Goal: Information Seeking & Learning: Compare options

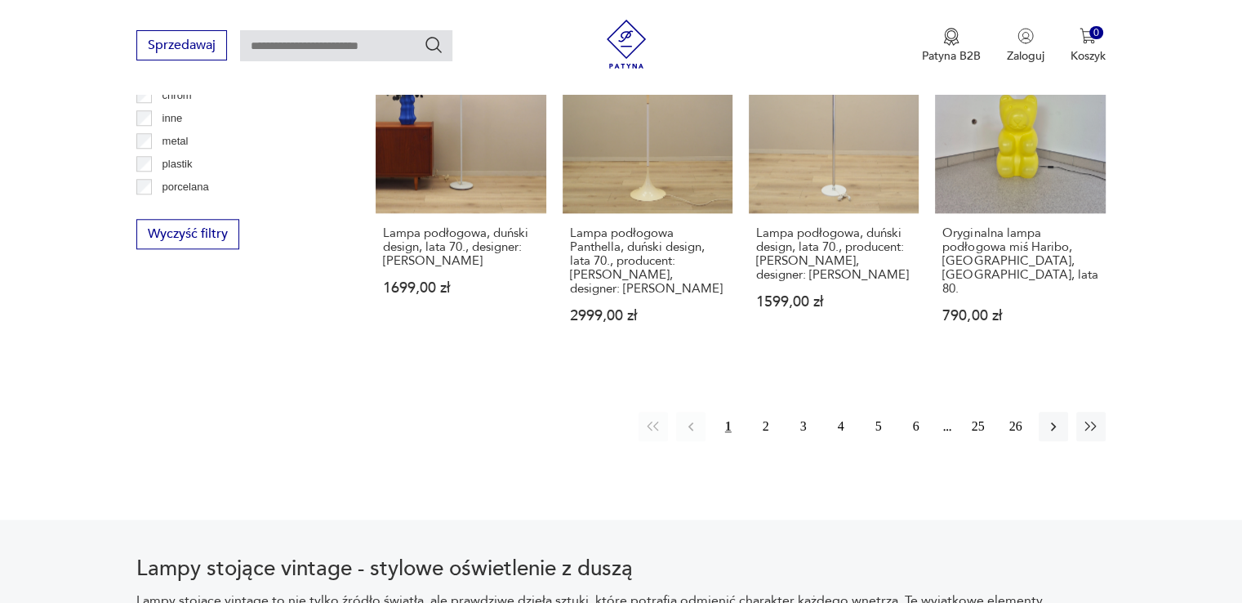
scroll to position [1657, 0]
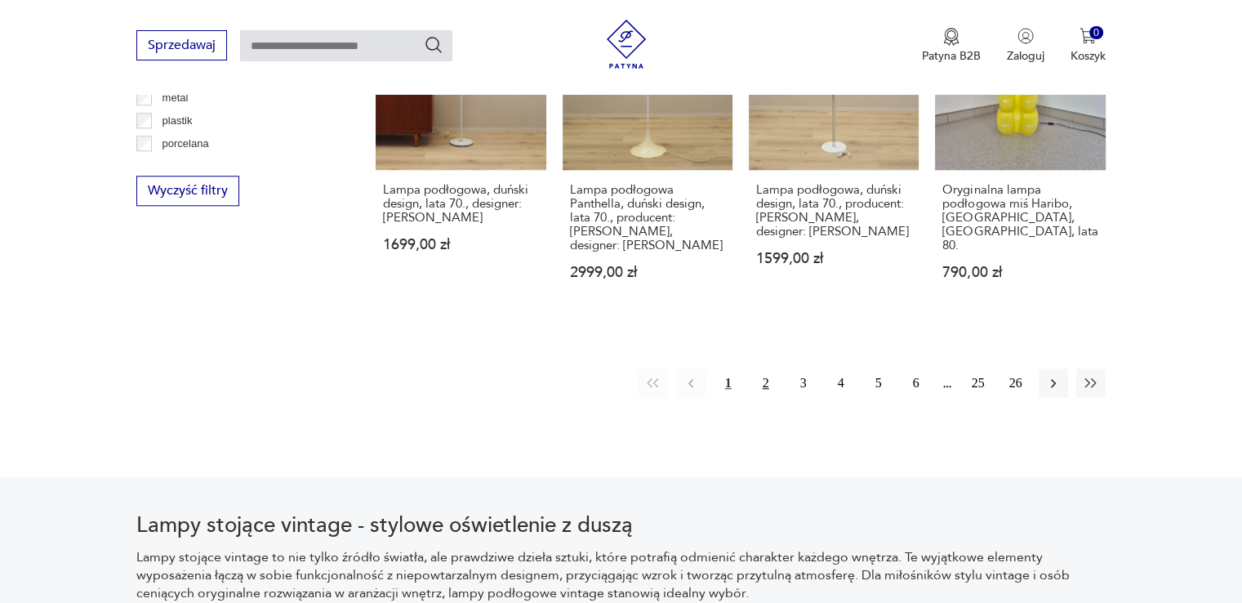
click at [767, 379] on button "2" at bounding box center [765, 382] width 29 height 29
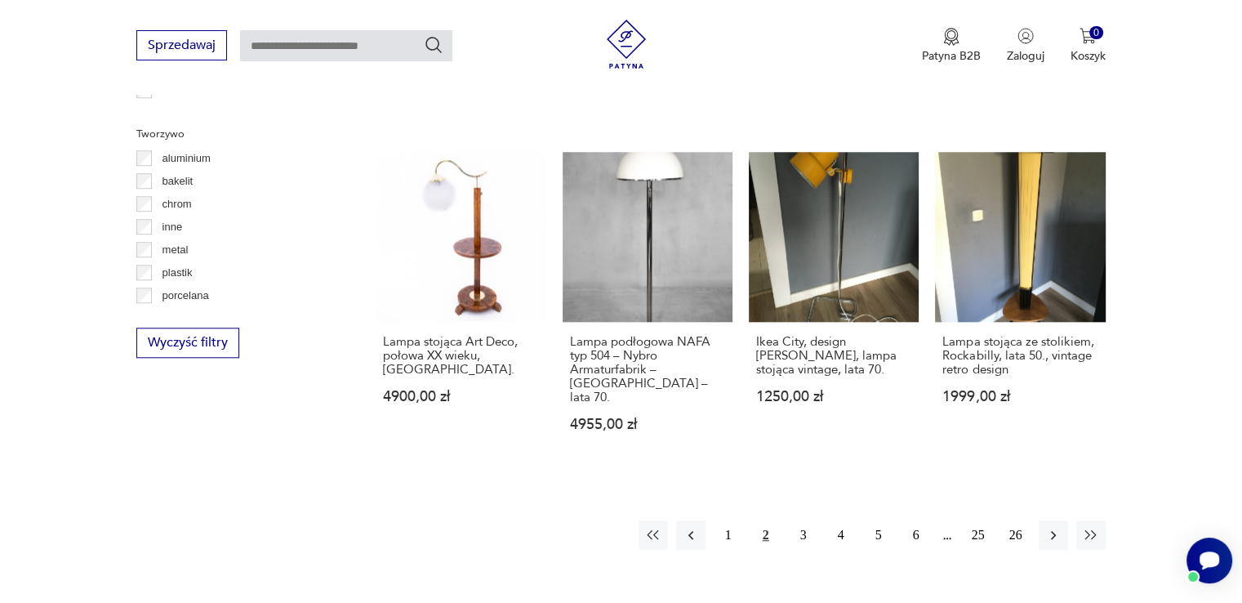
scroll to position [1690, 0]
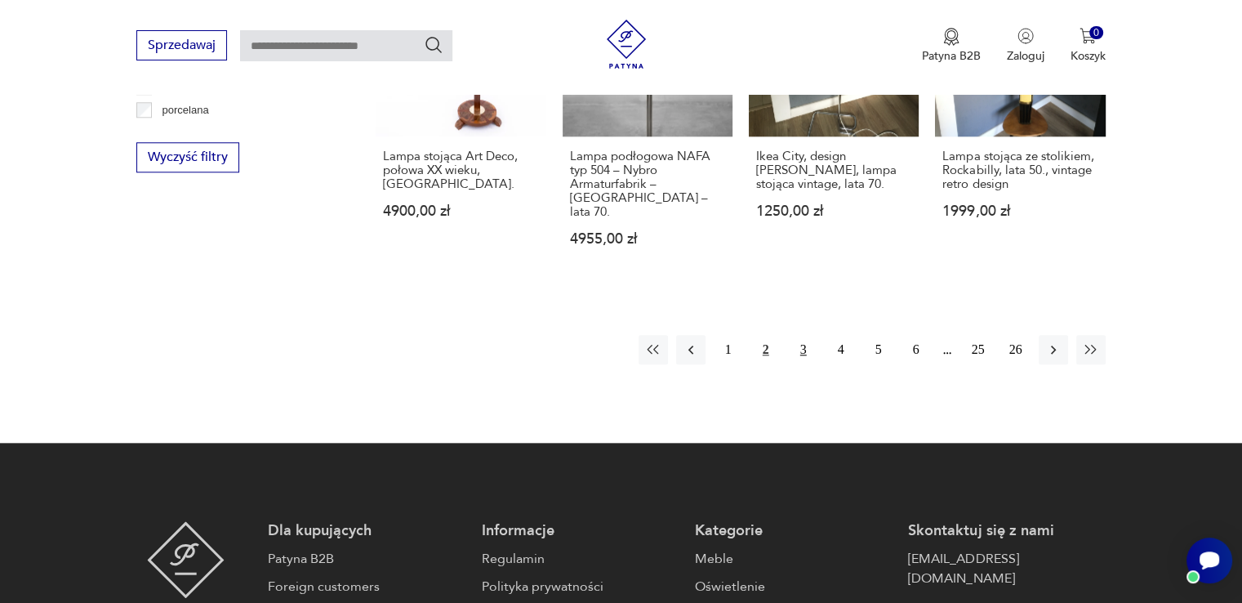
click at [812, 335] on button "3" at bounding box center [803, 349] width 29 height 29
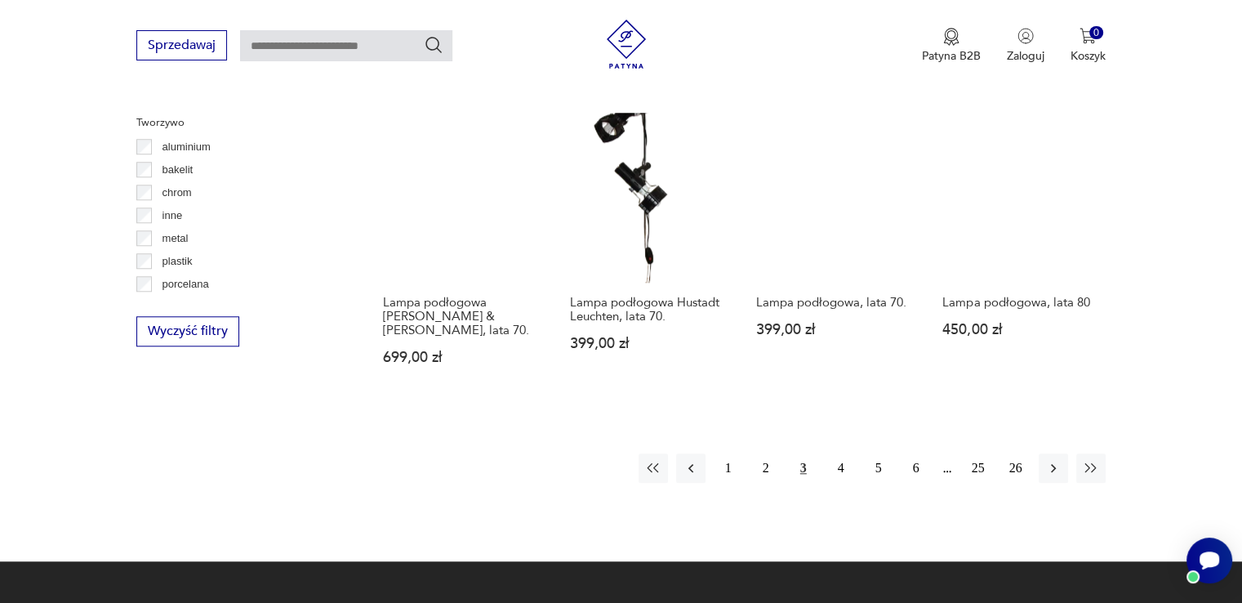
scroll to position [1527, 0]
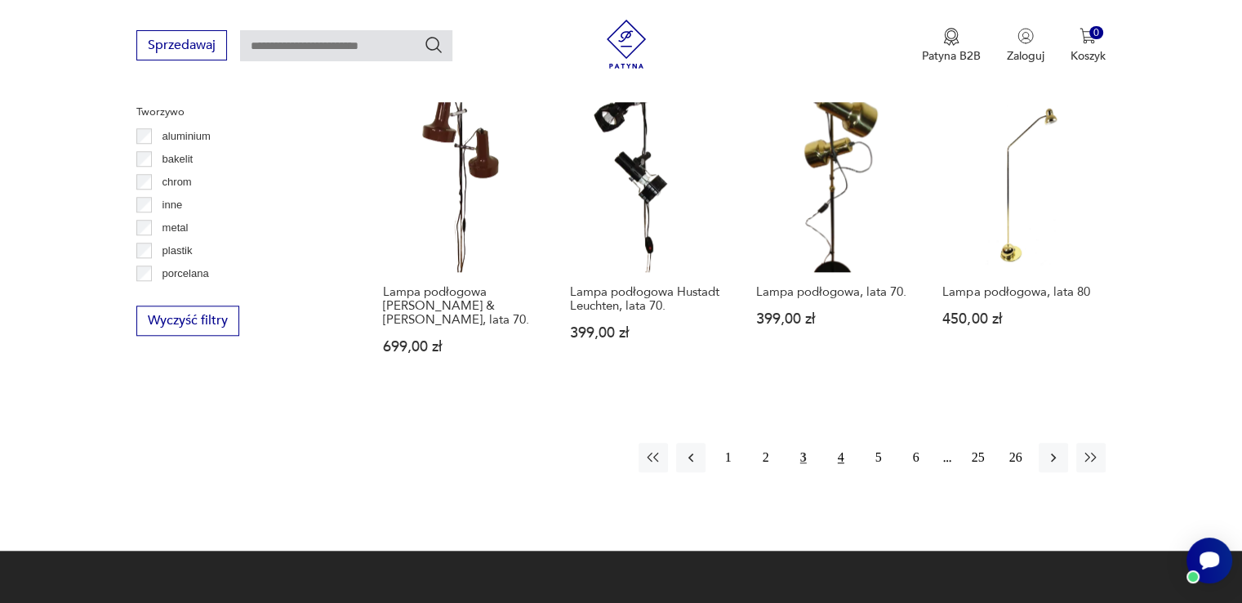
click at [846, 442] on button "4" at bounding box center [840, 456] width 29 height 29
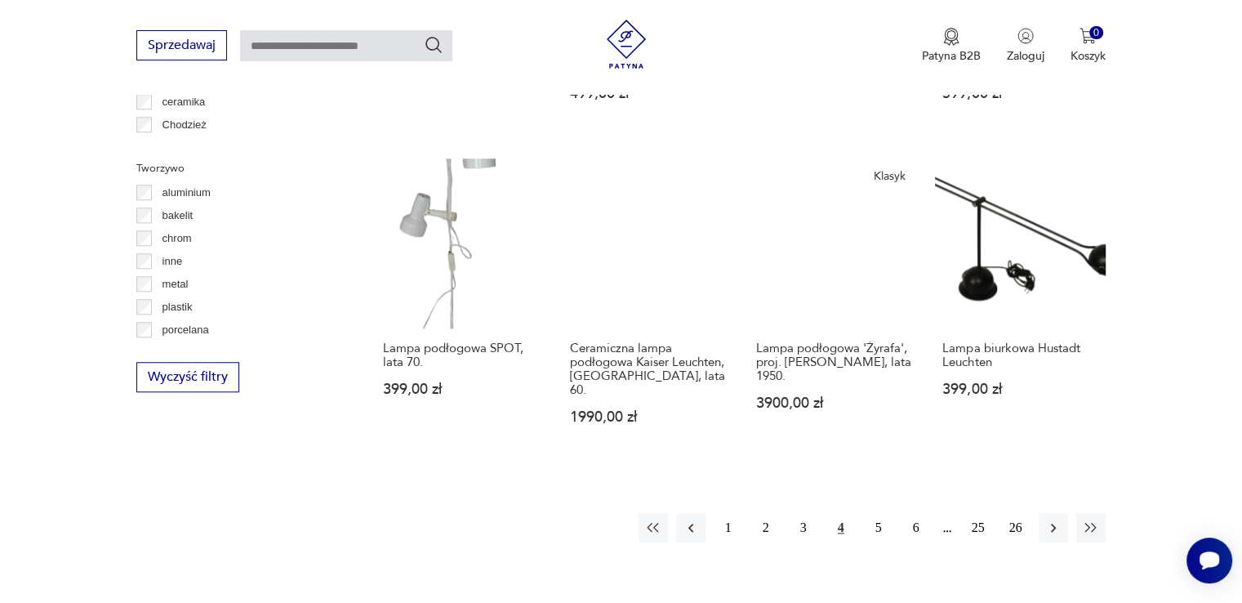
scroll to position [1691, 0]
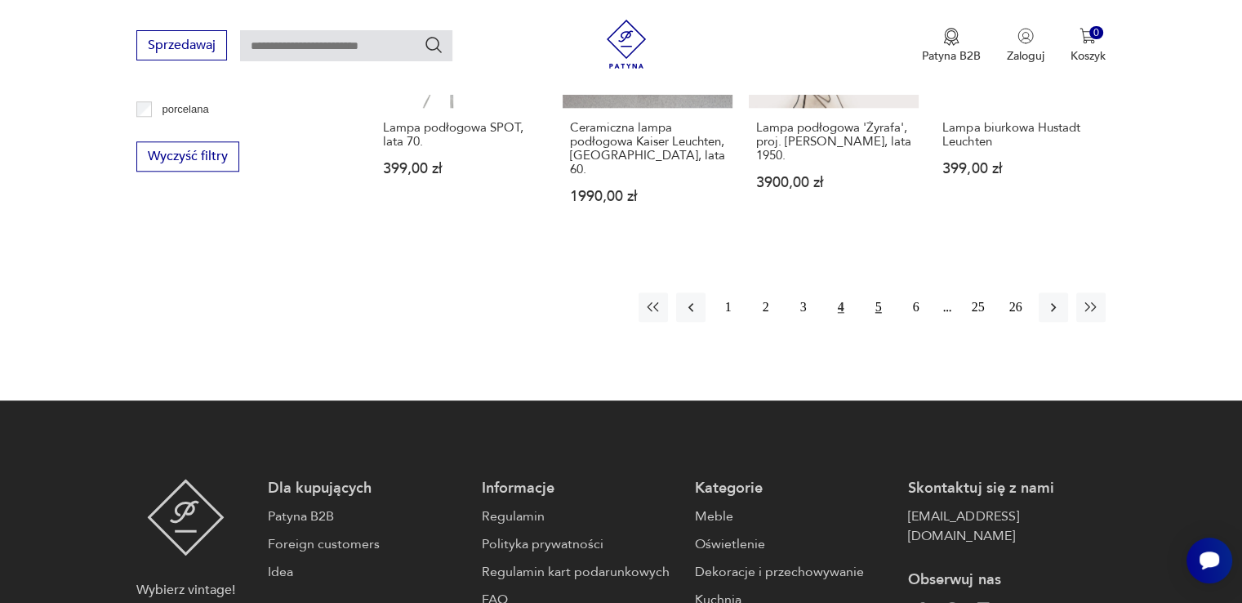
click at [869, 307] on button "5" at bounding box center [878, 306] width 29 height 29
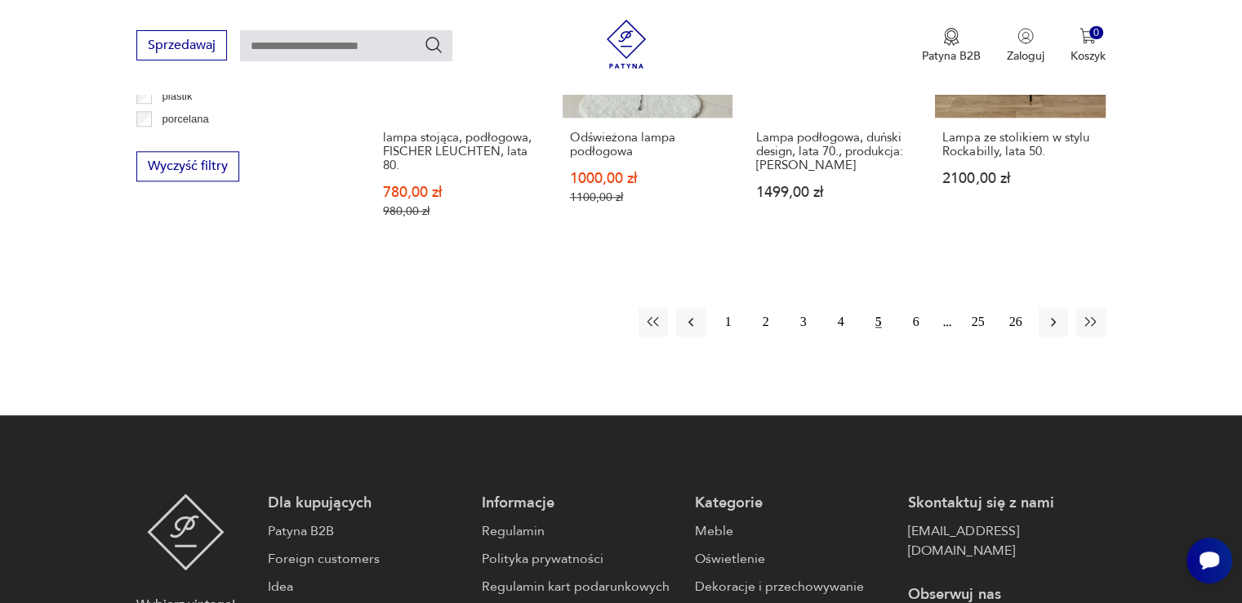
scroll to position [1690, 0]
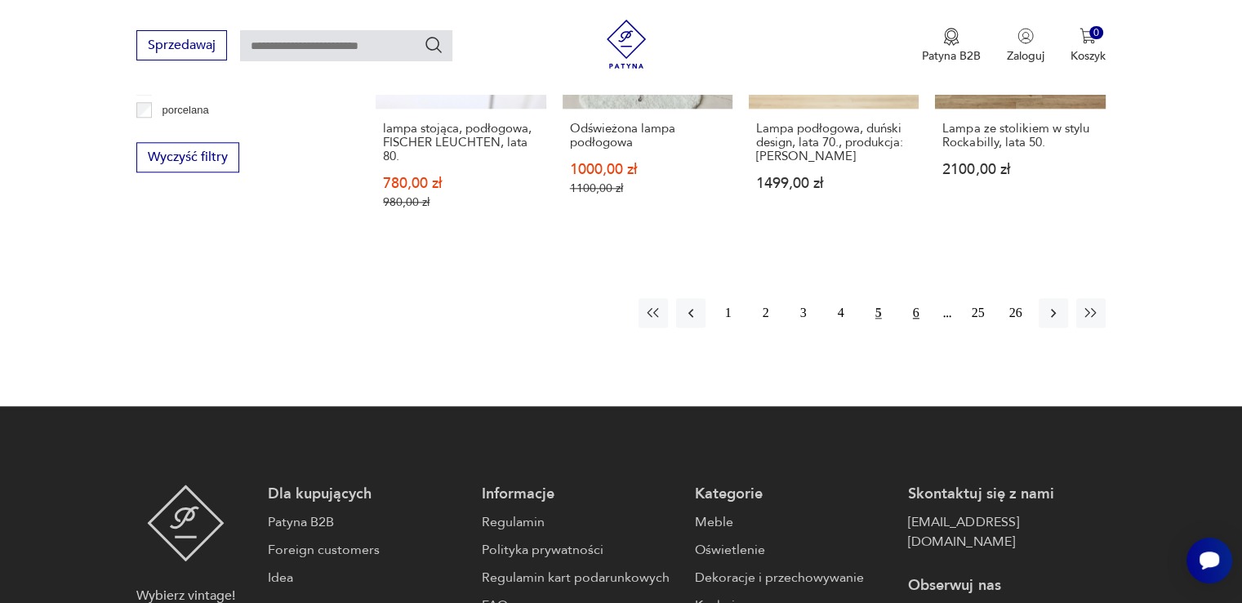
click at [908, 305] on button "6" at bounding box center [915, 312] width 29 height 29
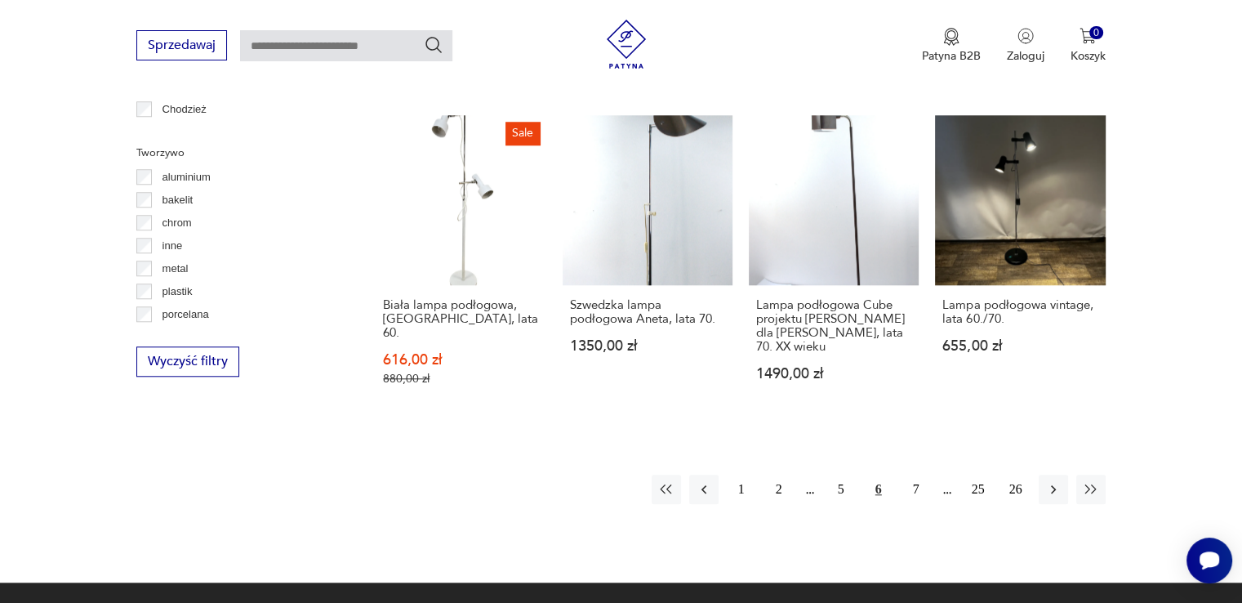
scroll to position [1608, 0]
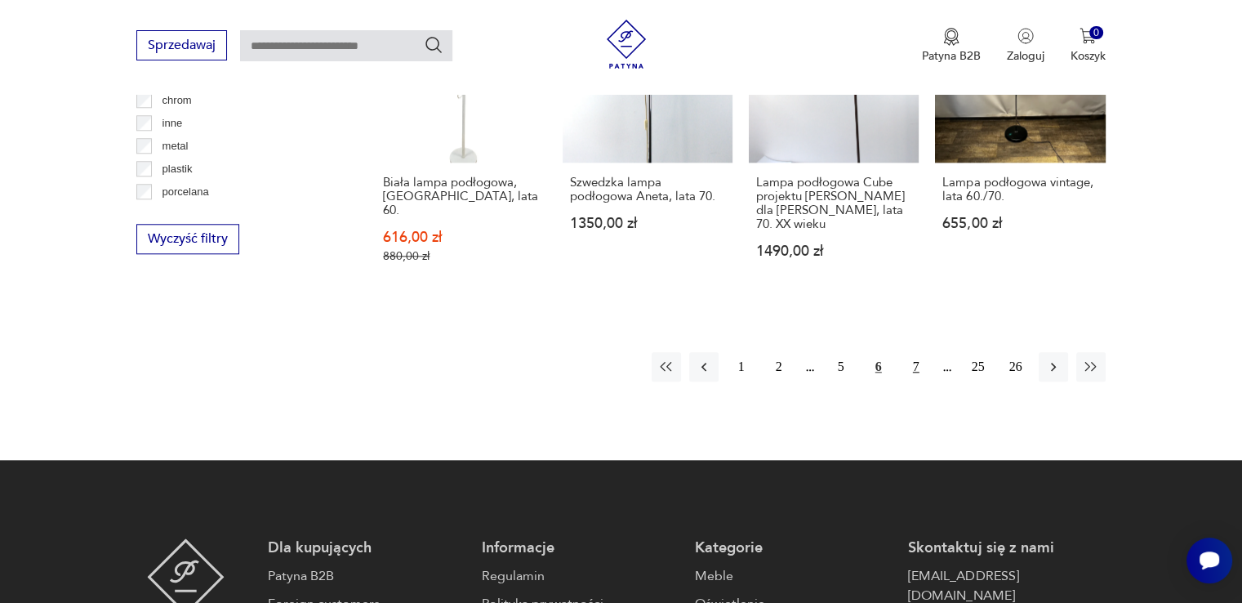
click at [918, 354] on button "7" at bounding box center [915, 366] width 29 height 29
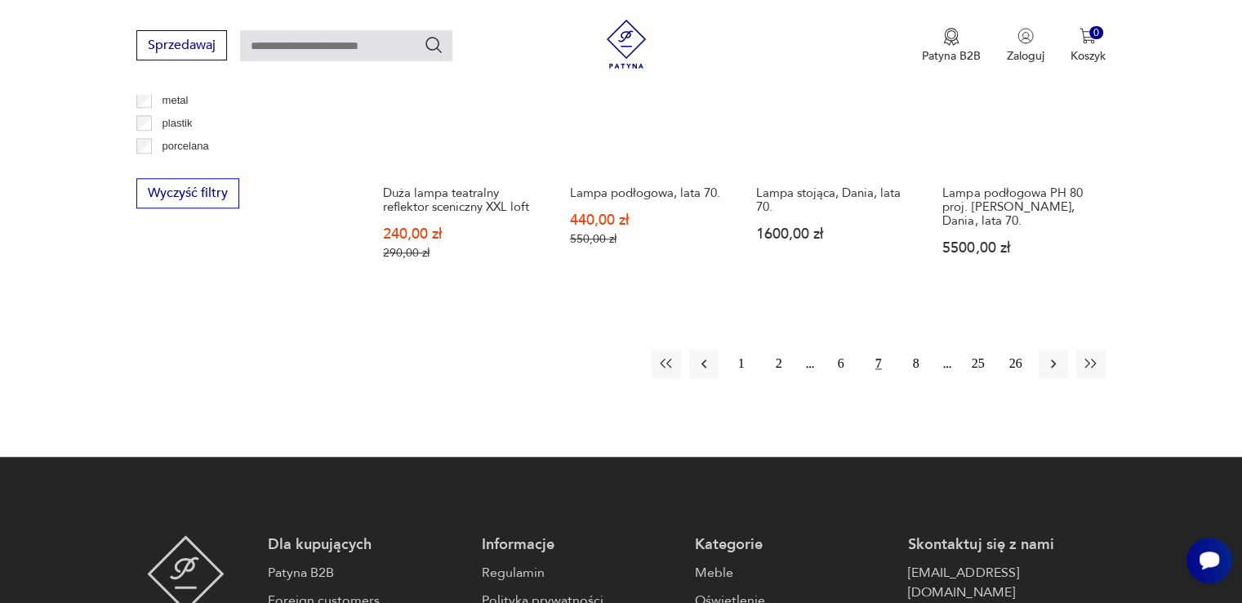
scroll to position [1691, 0]
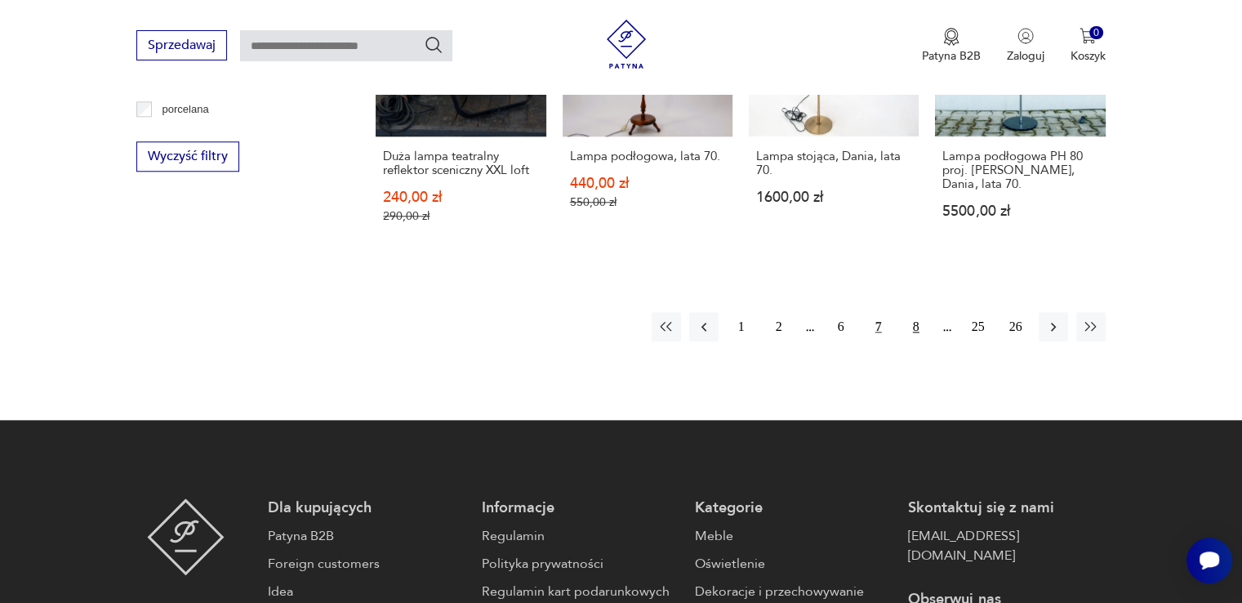
click at [915, 316] on button "8" at bounding box center [915, 326] width 29 height 29
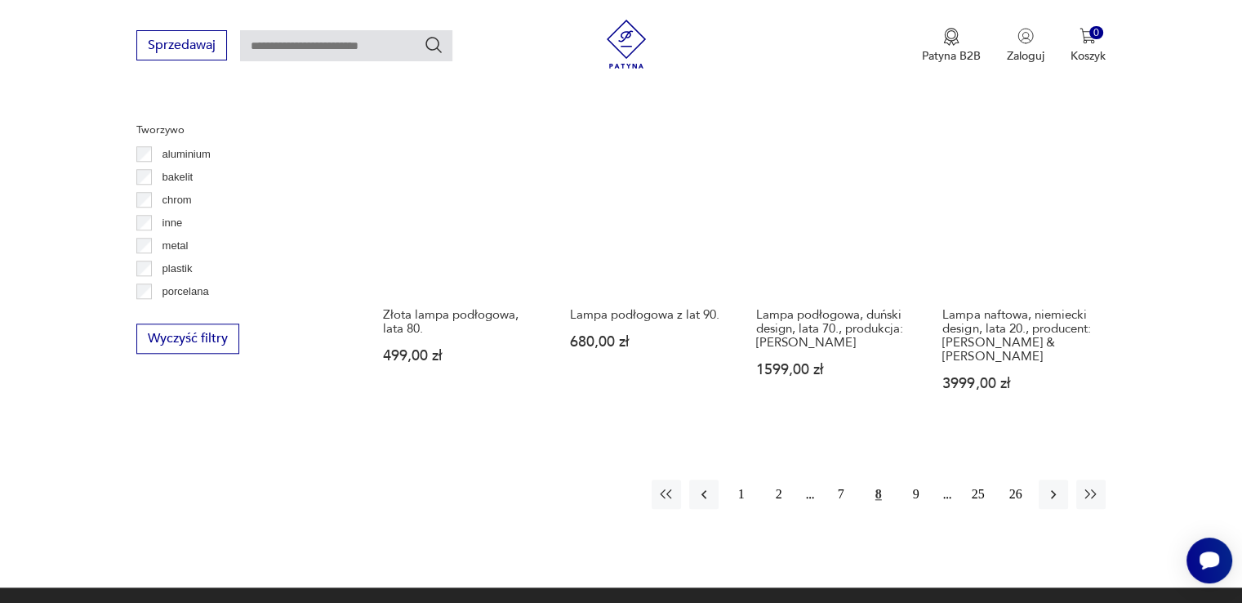
scroll to position [1445, 0]
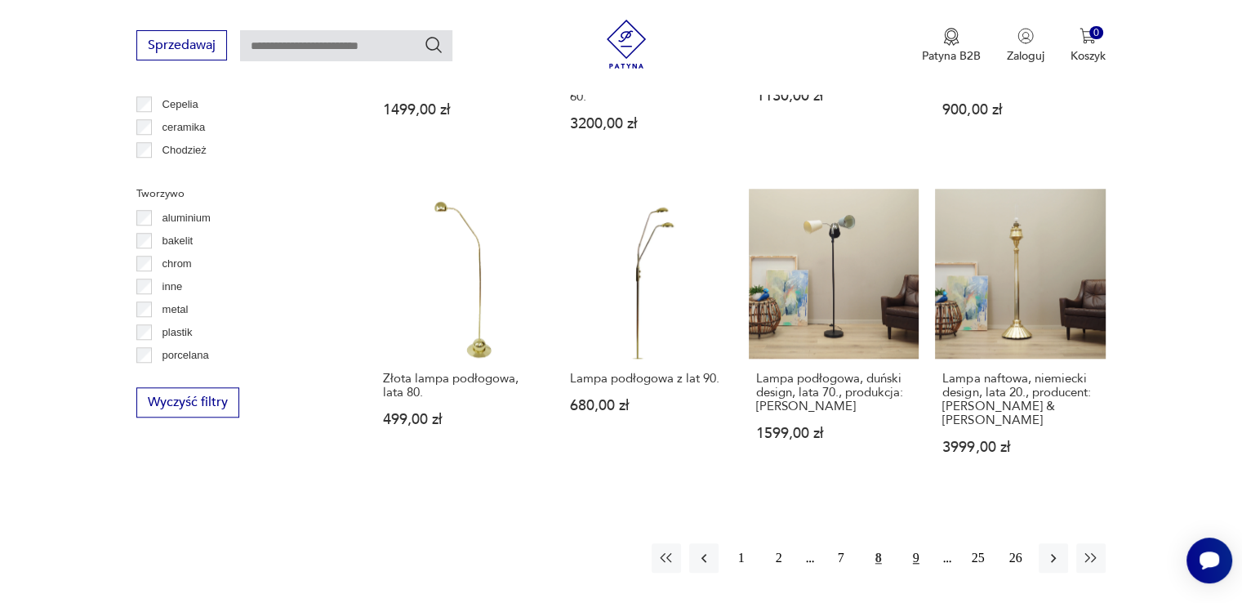
click at [917, 543] on button "9" at bounding box center [915, 557] width 29 height 29
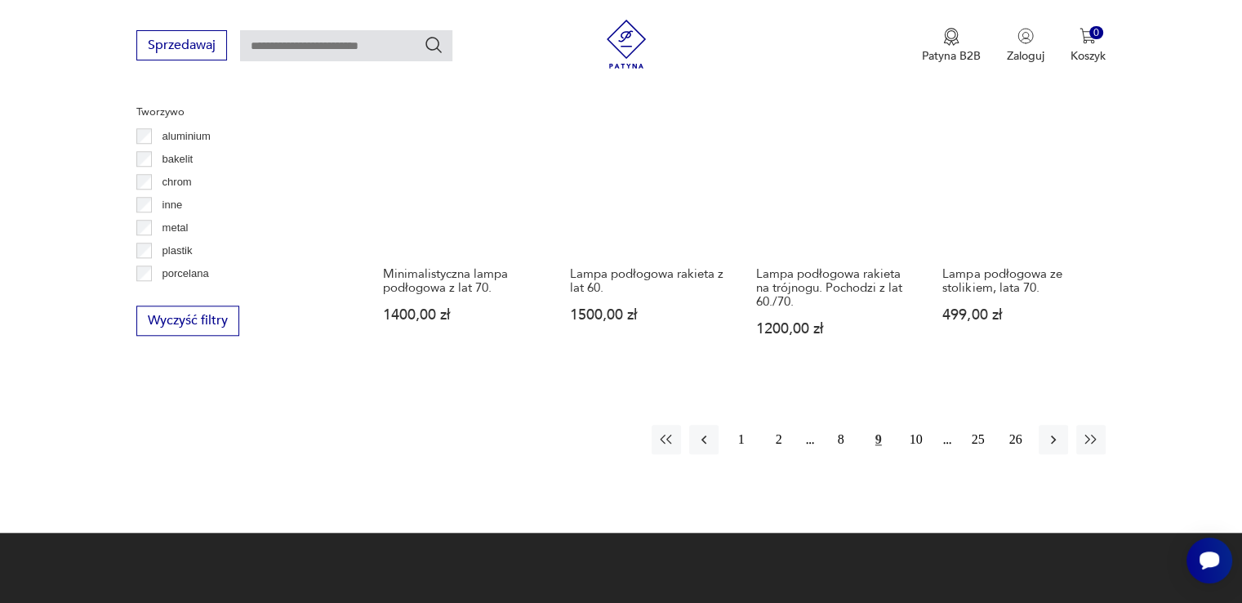
scroll to position [1528, 0]
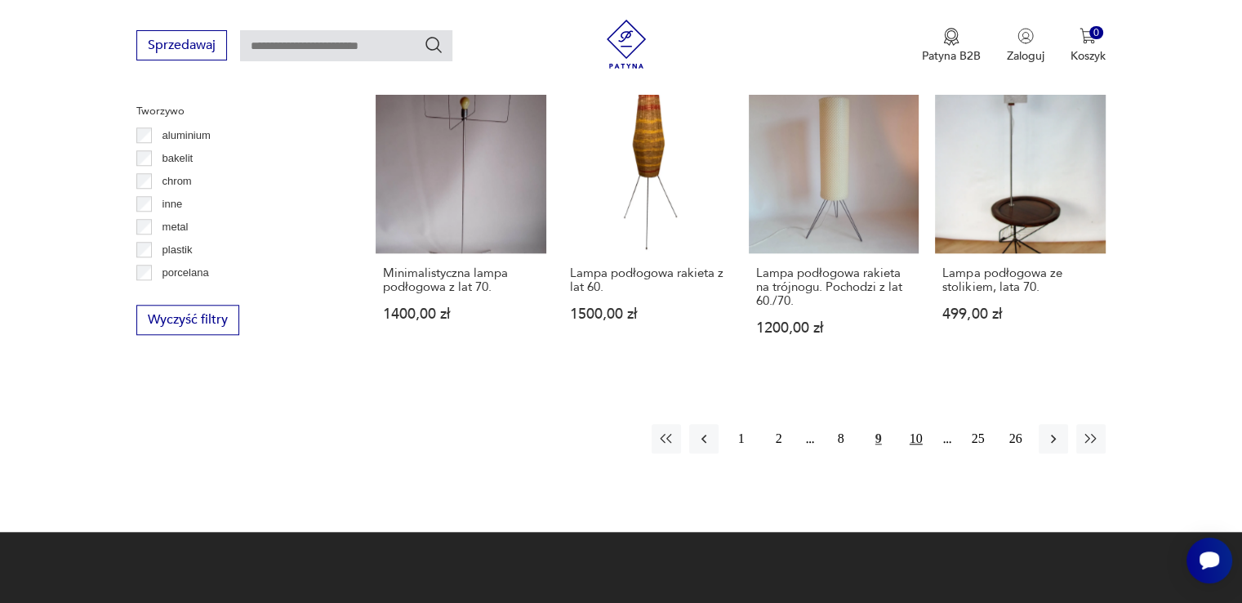
click at [918, 439] on button "10" at bounding box center [915, 438] width 29 height 29
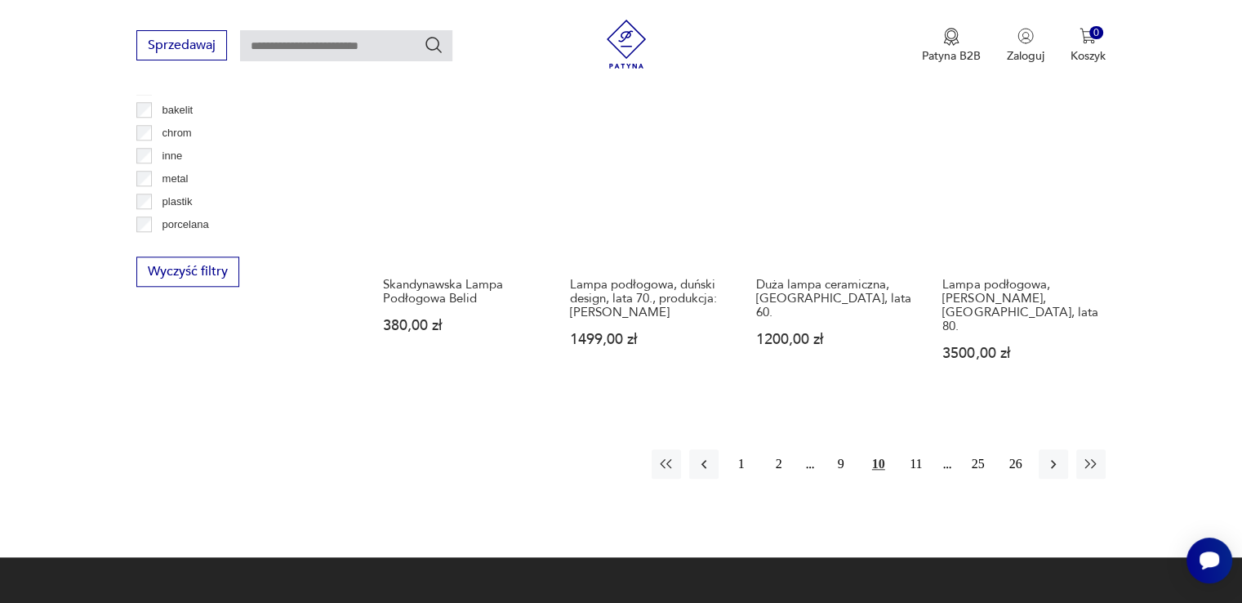
scroll to position [1608, 0]
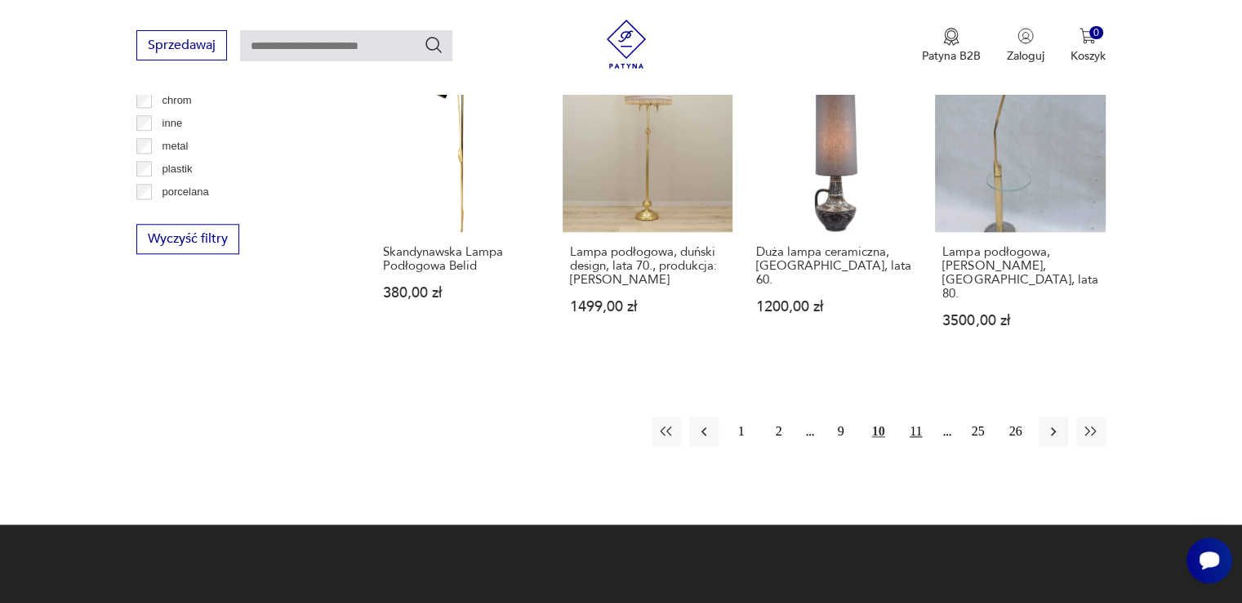
click at [919, 416] on button "11" at bounding box center [915, 430] width 29 height 29
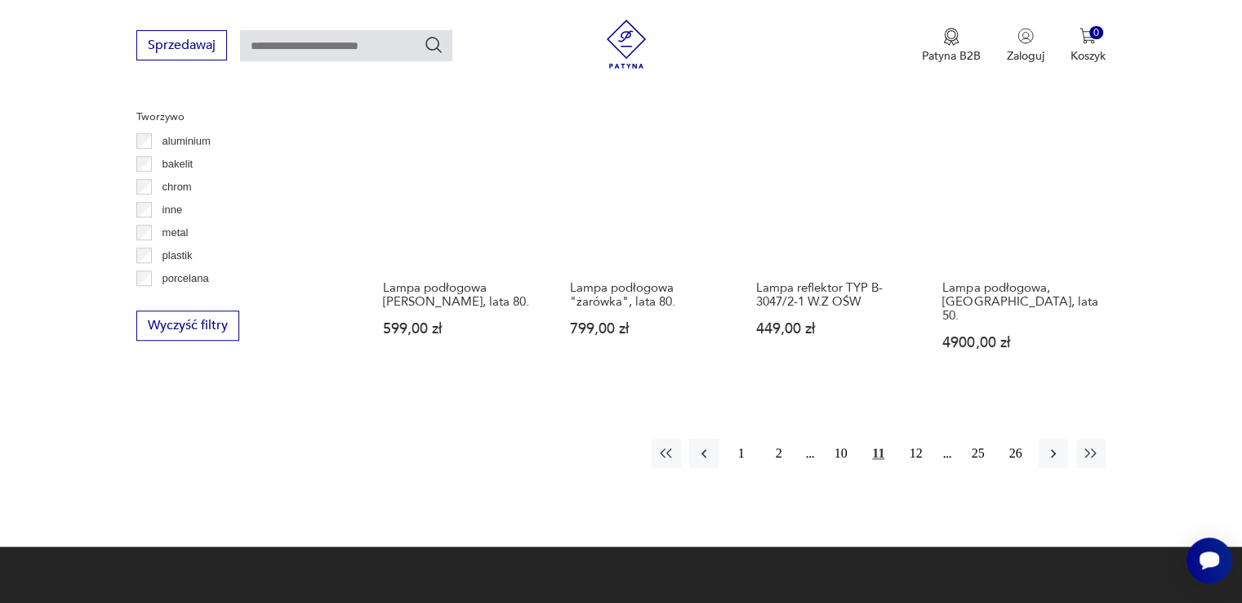
scroll to position [1528, 0]
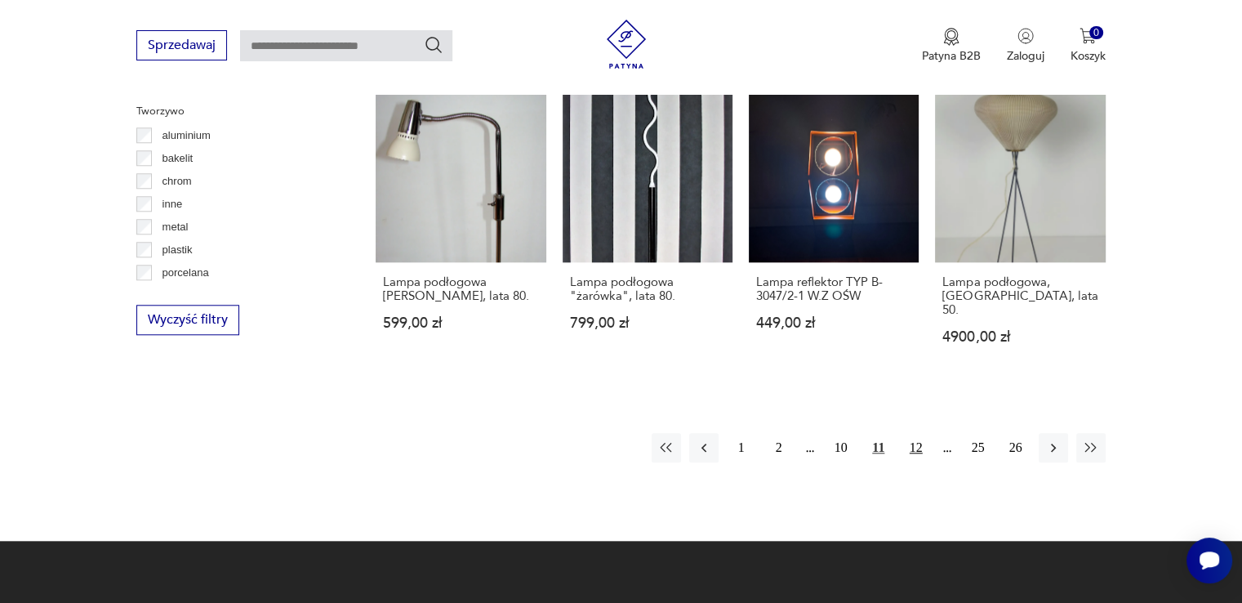
click at [922, 433] on button "12" at bounding box center [915, 447] width 29 height 29
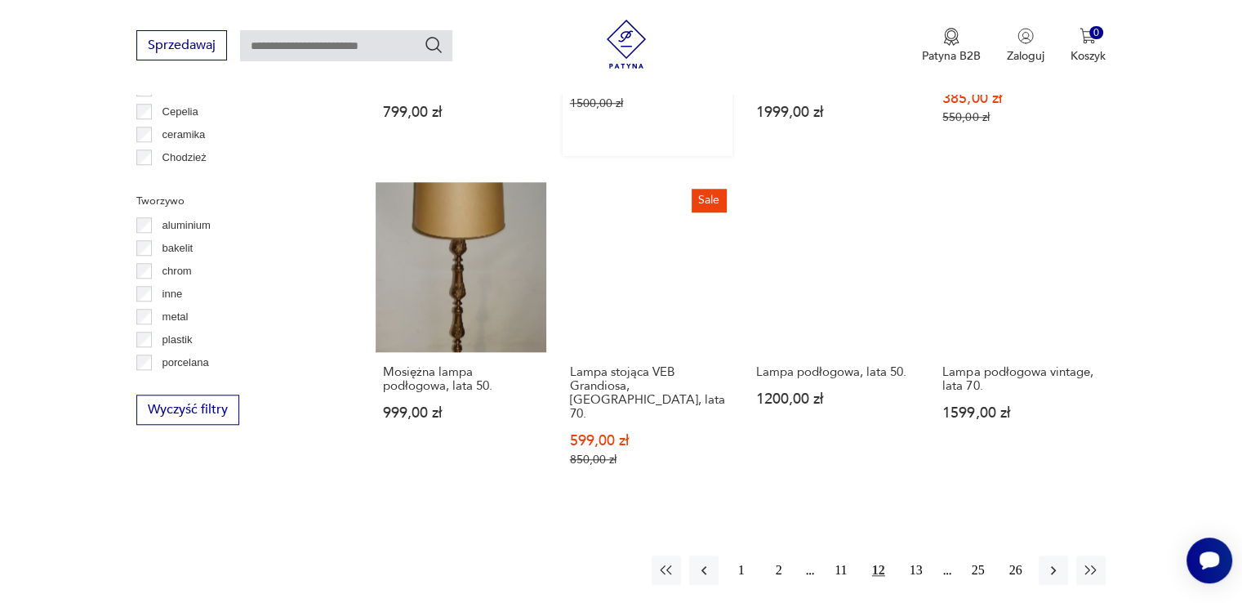
scroll to position [1608, 0]
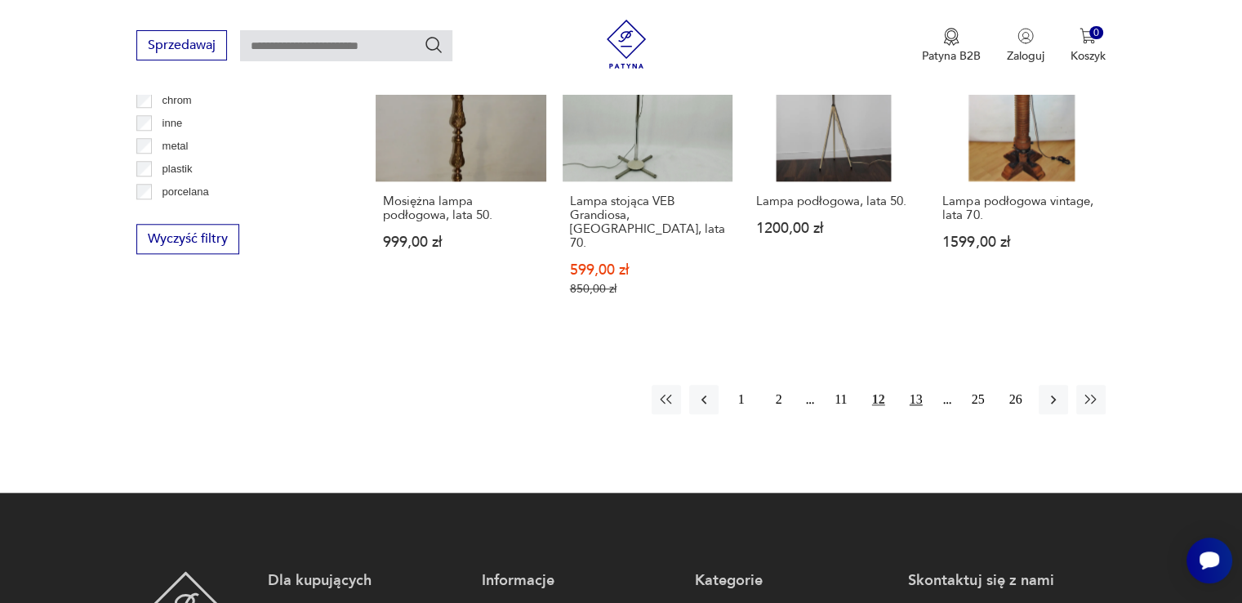
click at [914, 385] on button "13" at bounding box center [915, 399] width 29 height 29
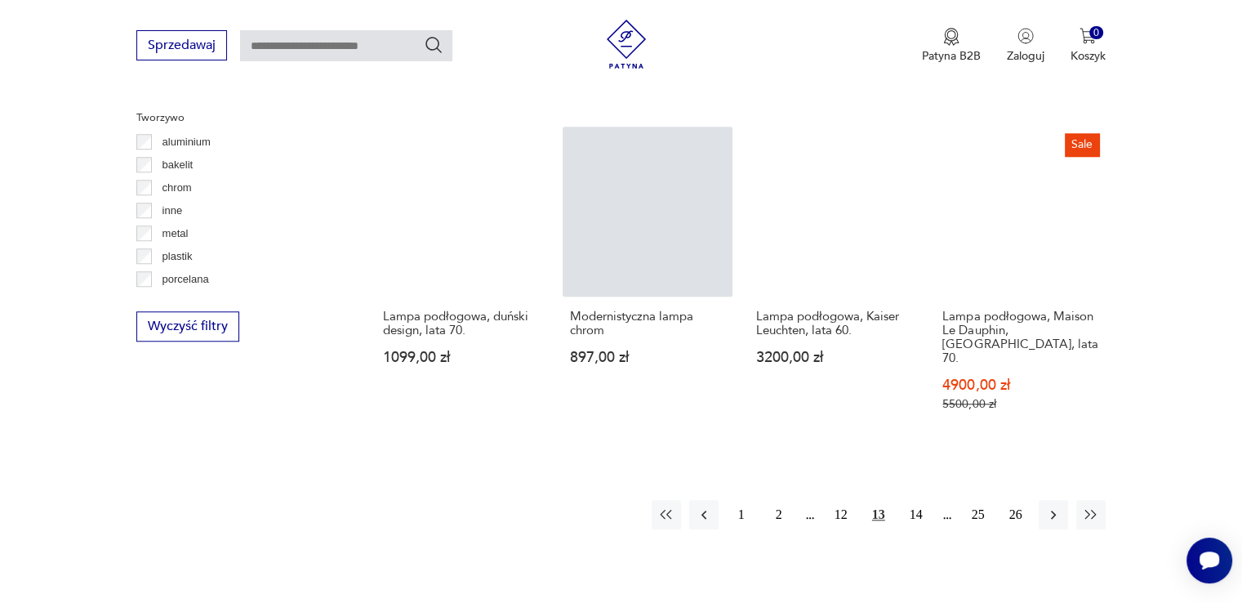
scroll to position [1609, 0]
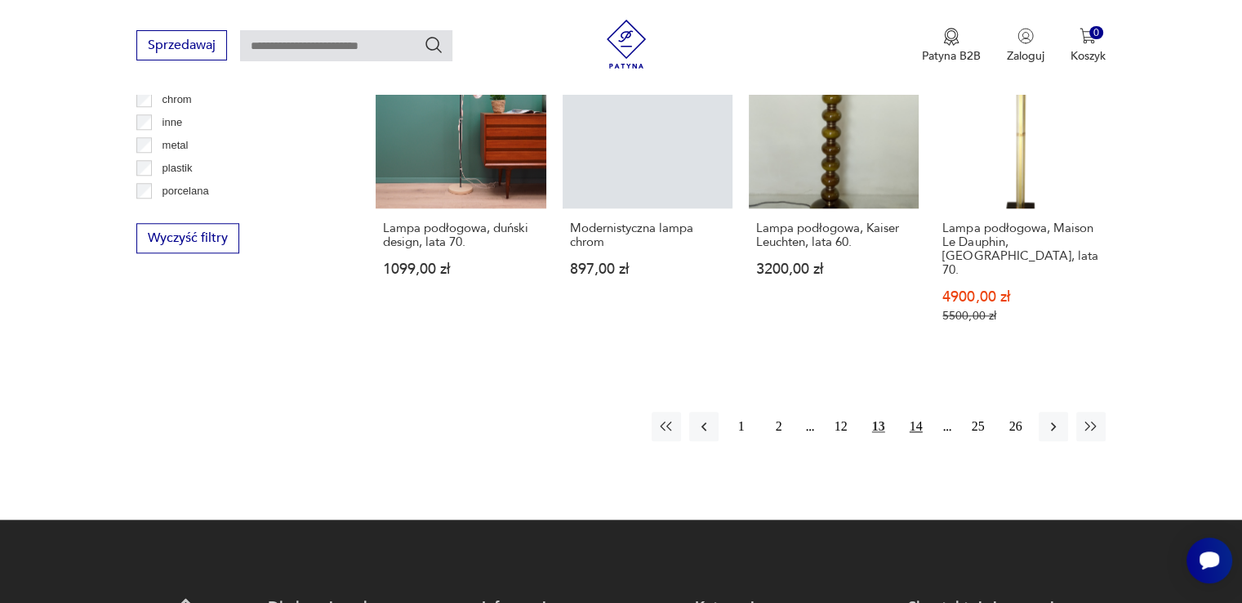
click at [924, 411] on button "14" at bounding box center [915, 425] width 29 height 29
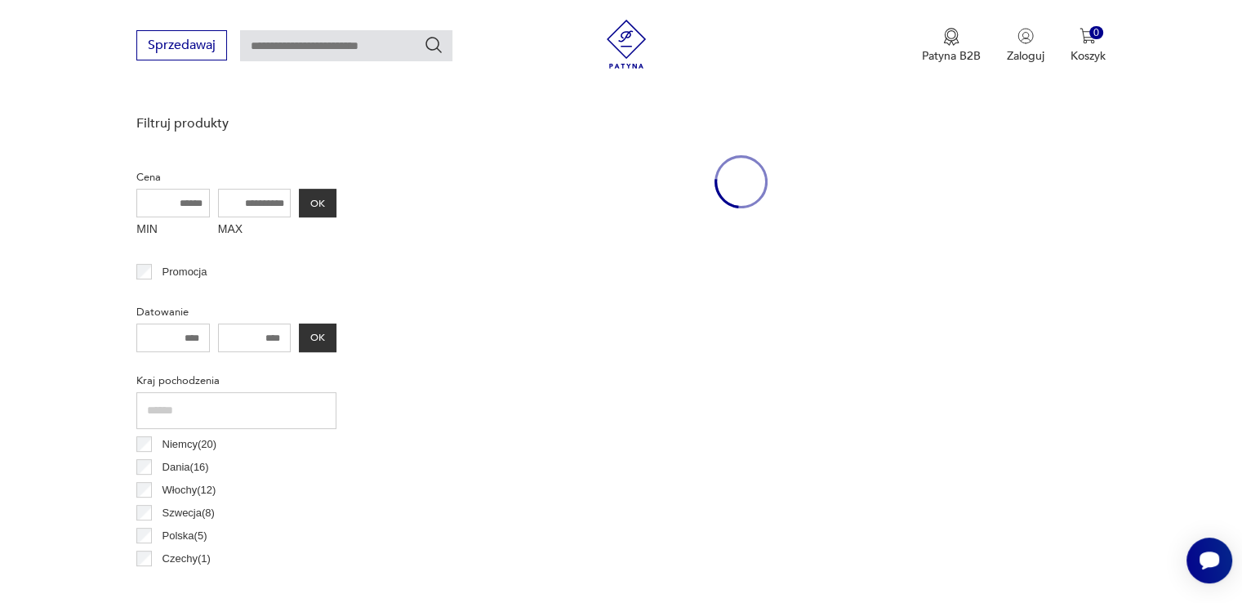
scroll to position [629, 0]
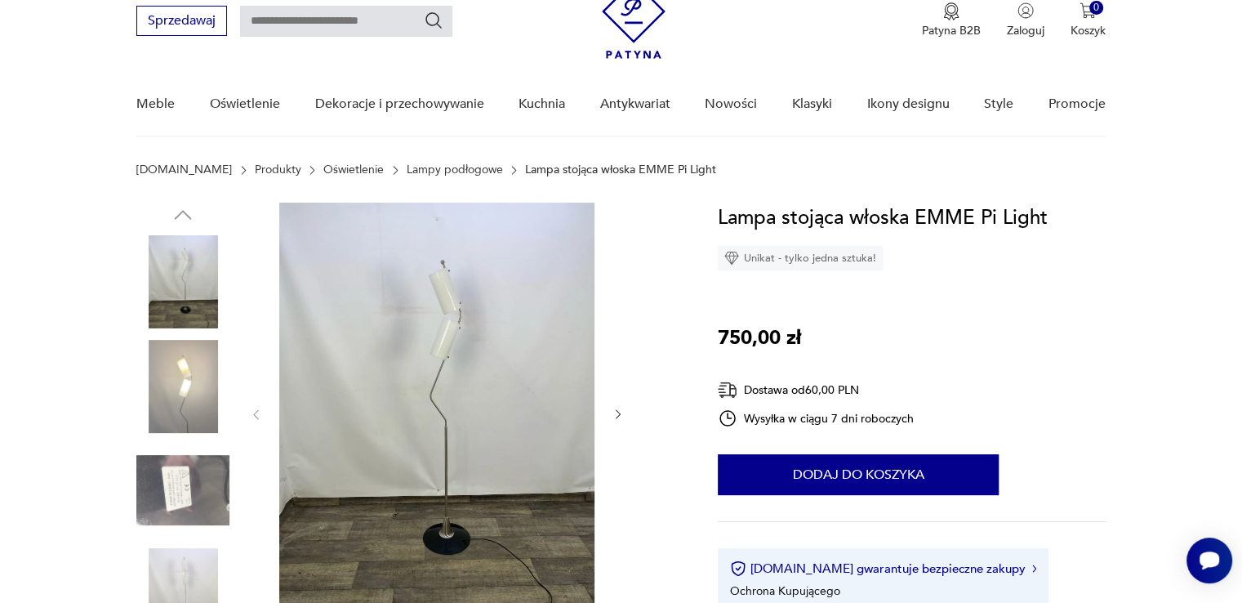
scroll to position [163, 0]
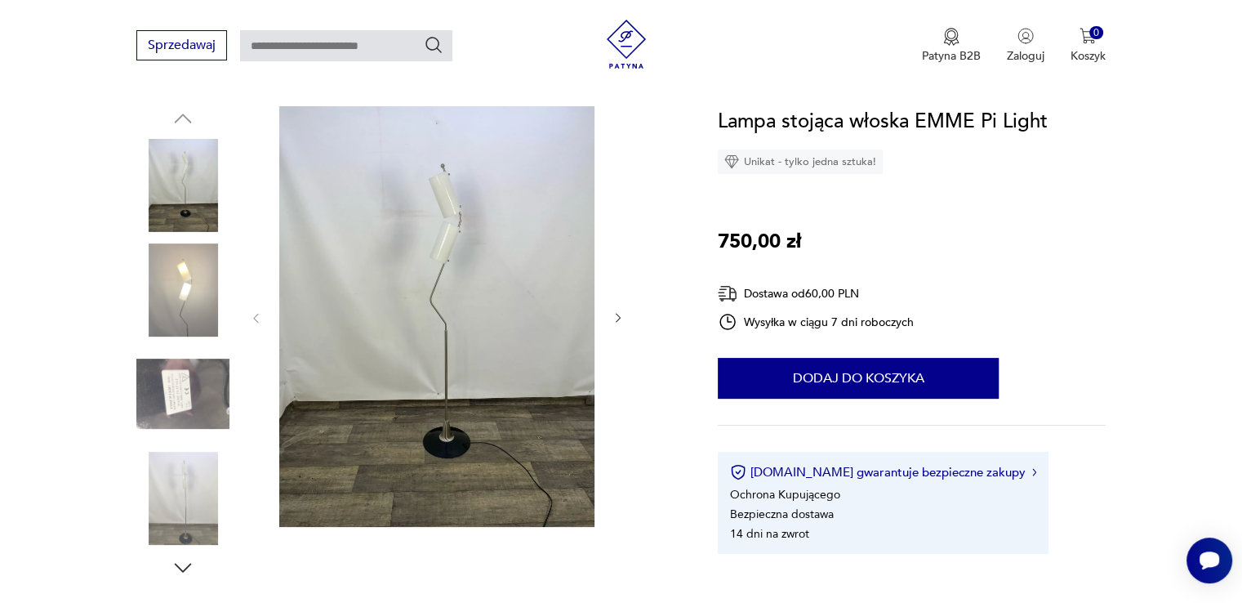
click at [619, 313] on icon "button" at bounding box center [618, 318] width 14 height 14
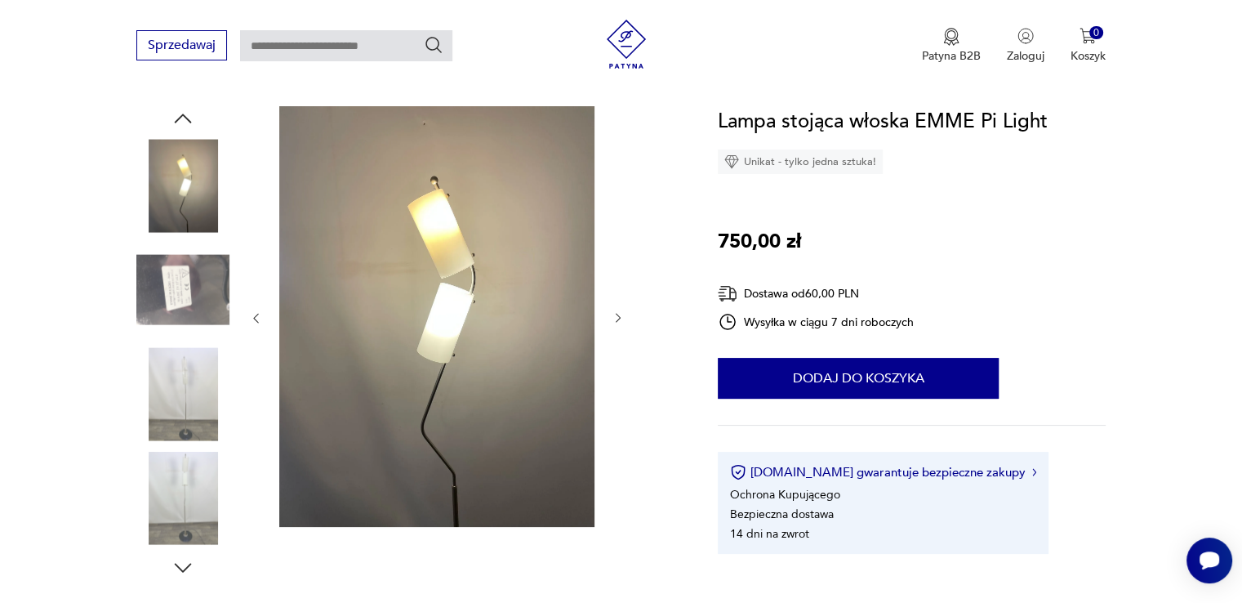
click at [619, 313] on icon "button" at bounding box center [618, 318] width 14 height 14
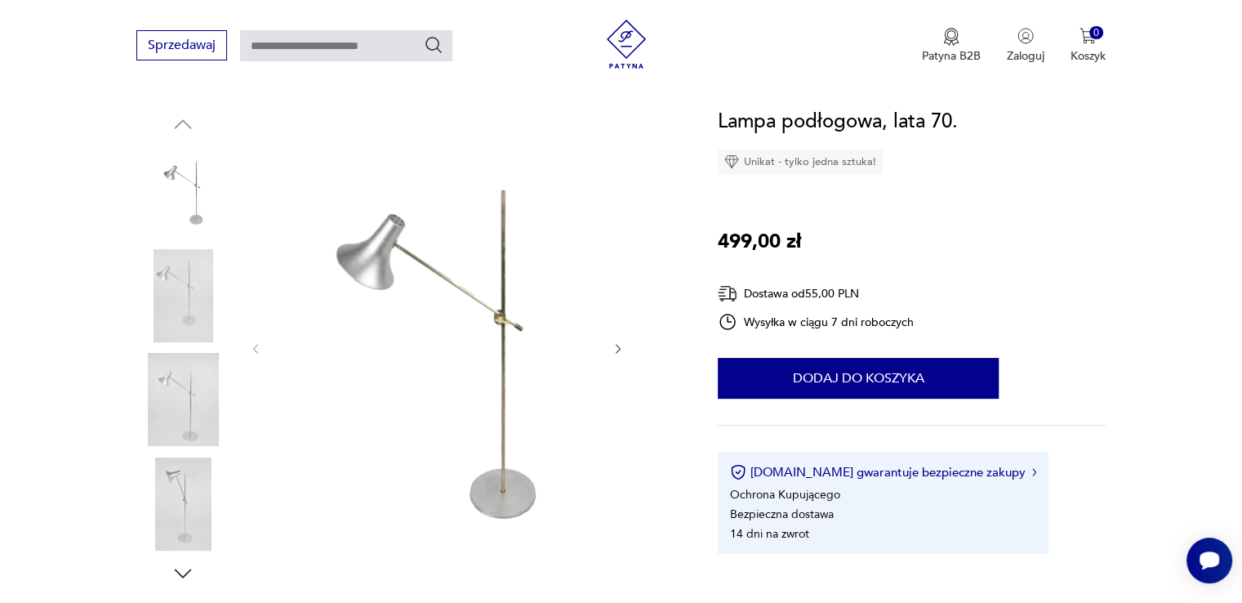
click at [619, 343] on icon "button" at bounding box center [618, 349] width 14 height 14
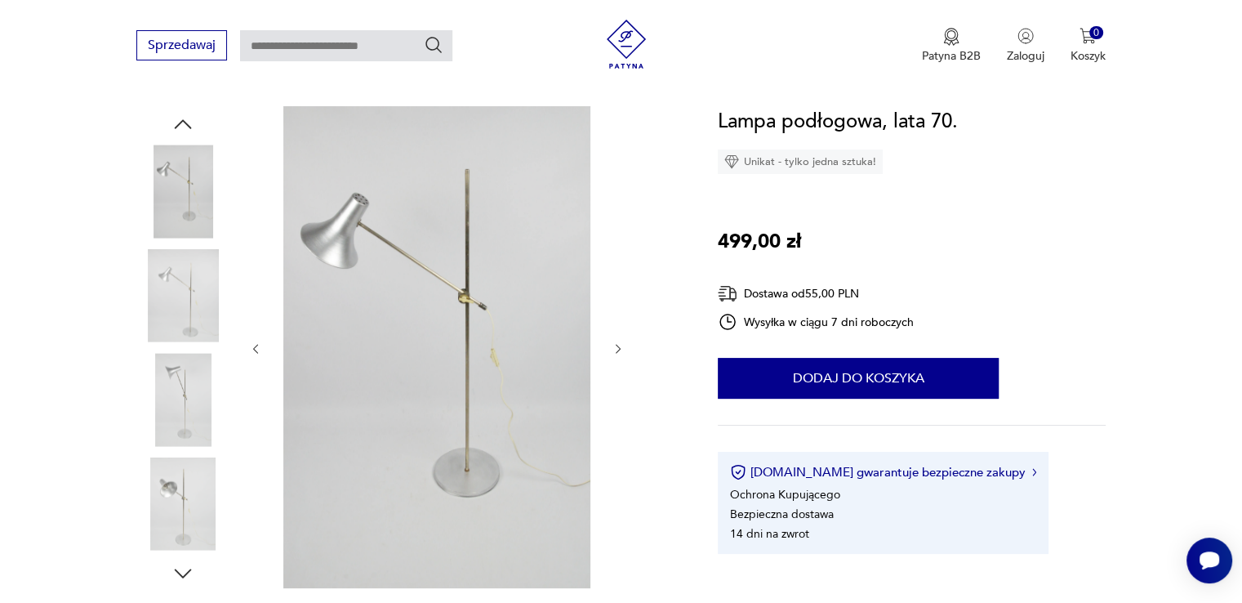
click at [619, 344] on icon "button" at bounding box center [618, 349] width 14 height 14
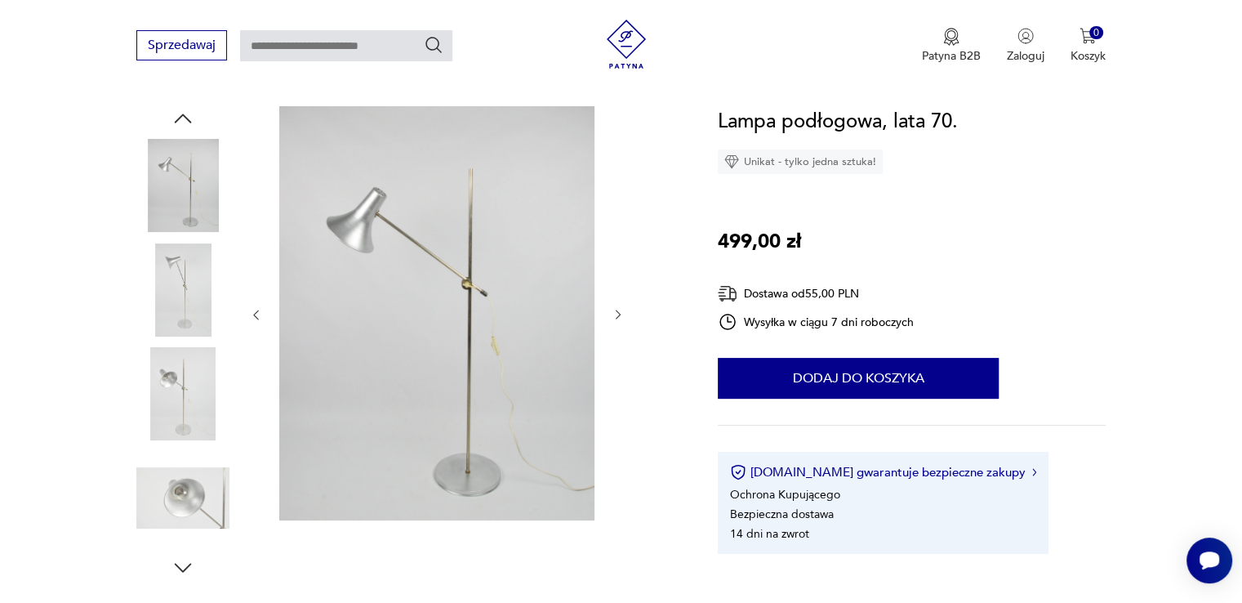
click at [619, 344] on div at bounding box center [437, 314] width 376 height 417
click at [193, 505] on img at bounding box center [182, 497] width 93 height 93
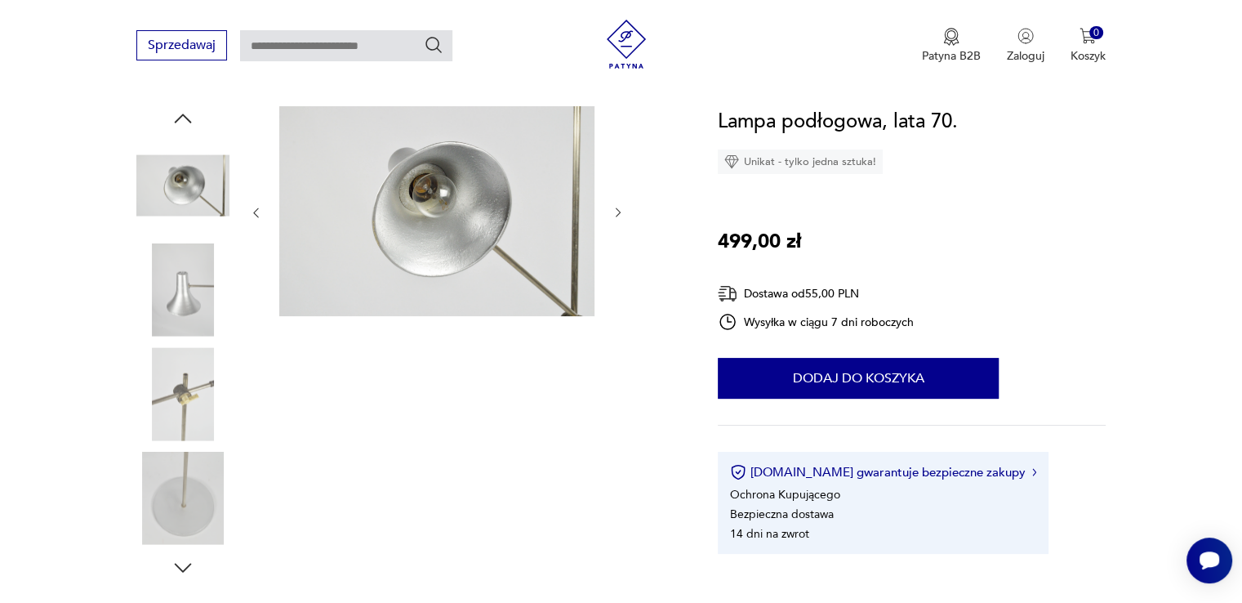
click at [194, 420] on img at bounding box center [182, 393] width 93 height 93
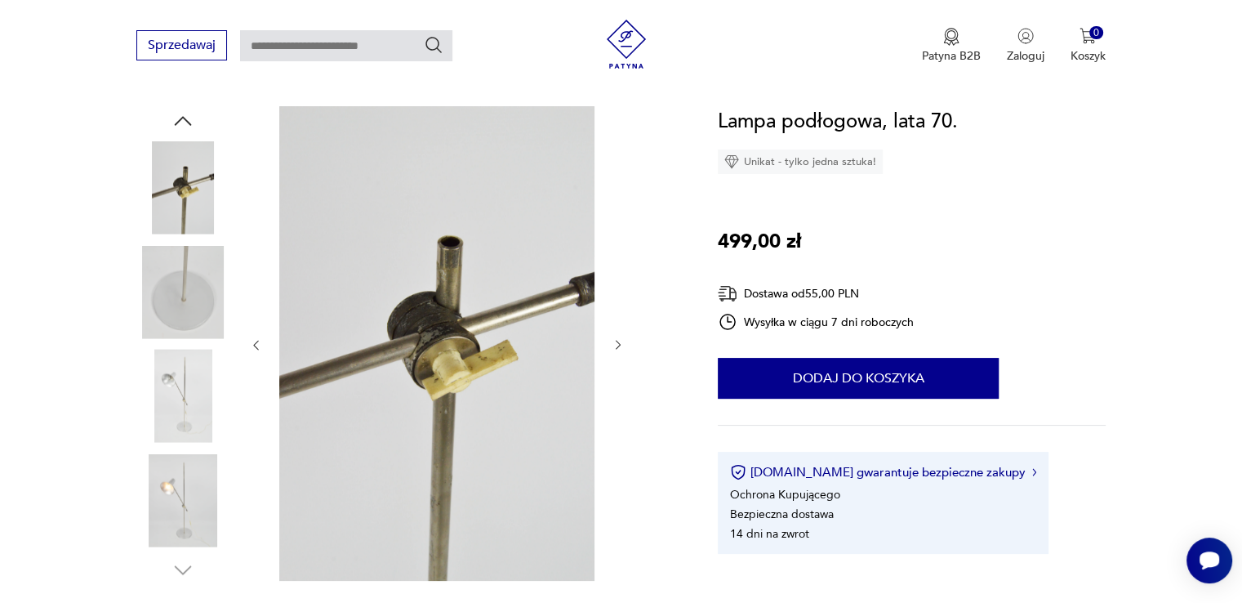
click at [194, 420] on img at bounding box center [182, 395] width 93 height 93
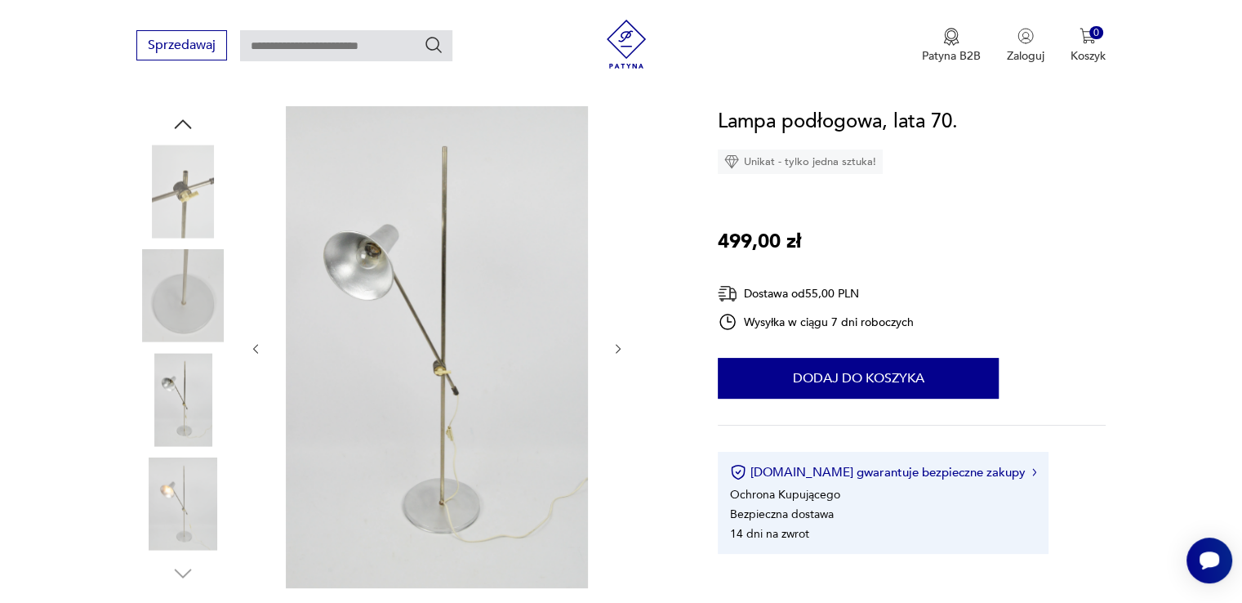
click at [186, 501] on img at bounding box center [182, 503] width 93 height 93
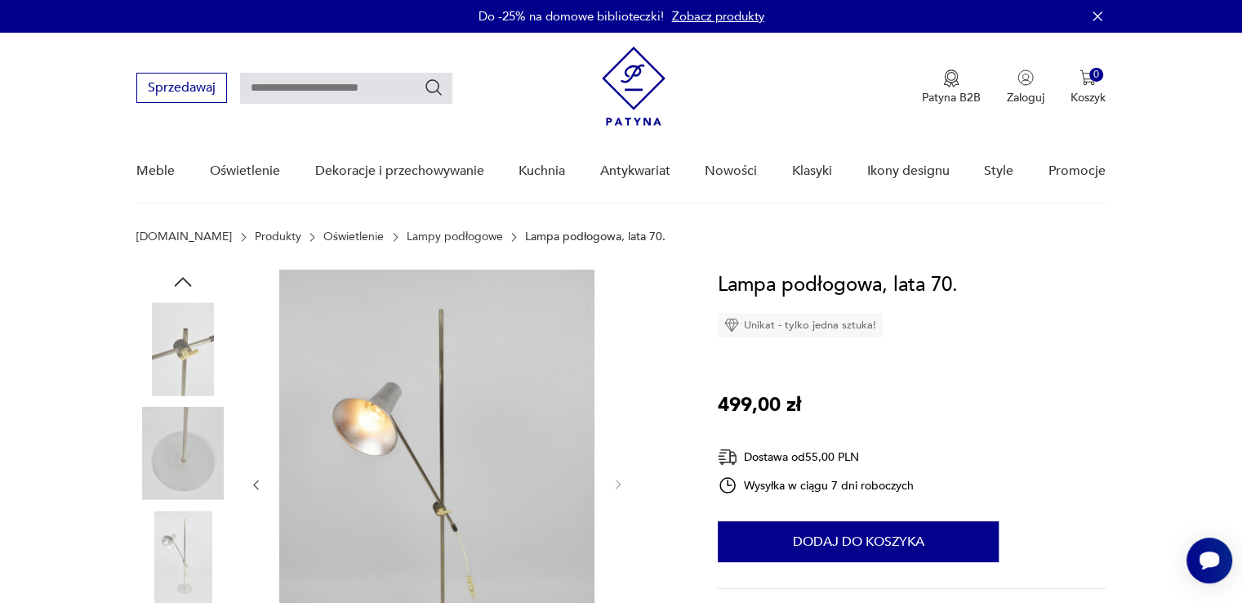
click at [179, 308] on img at bounding box center [182, 348] width 93 height 93
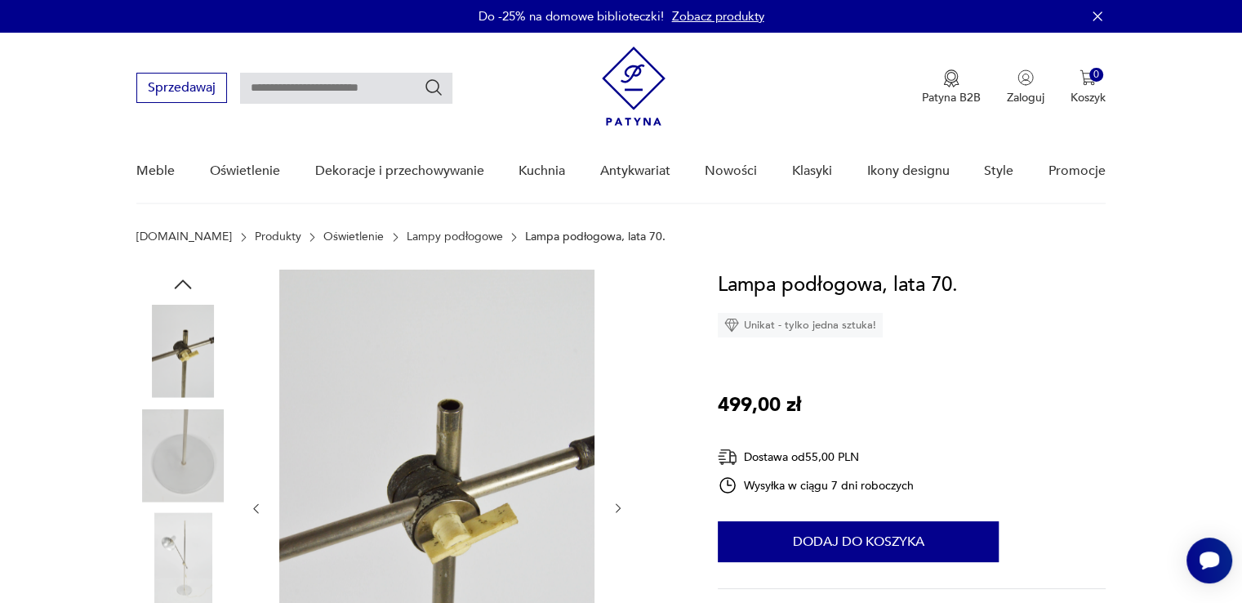
click at [188, 275] on icon "button" at bounding box center [183, 284] width 24 height 24
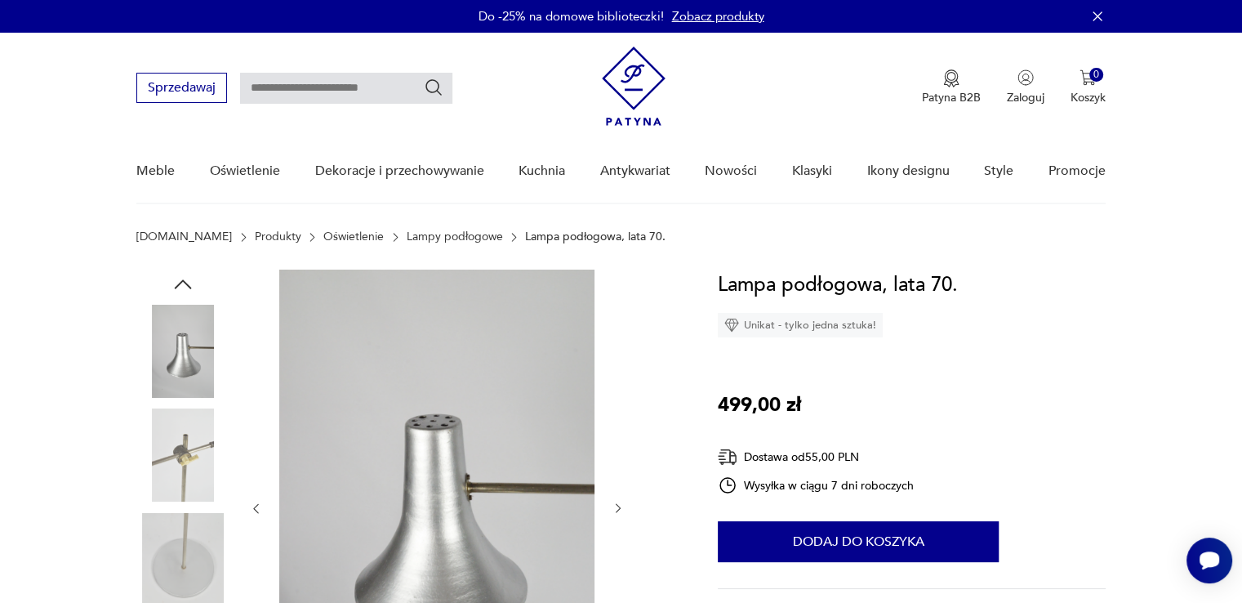
click at [188, 275] on icon "button" at bounding box center [183, 284] width 24 height 24
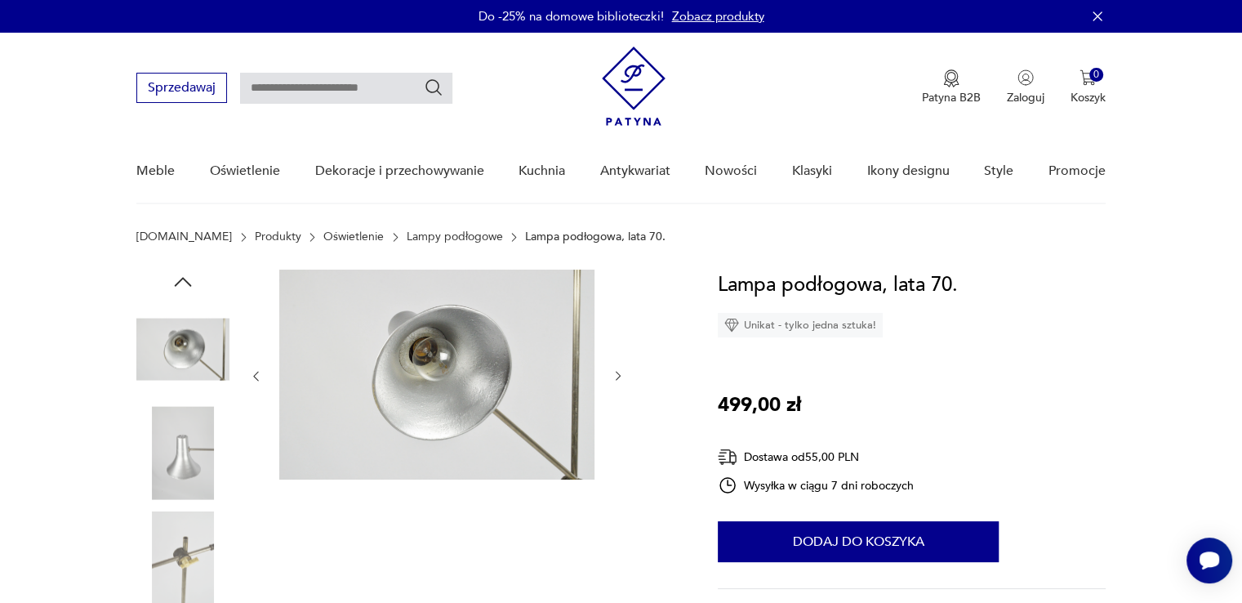
click at [188, 275] on icon "button" at bounding box center [183, 281] width 24 height 24
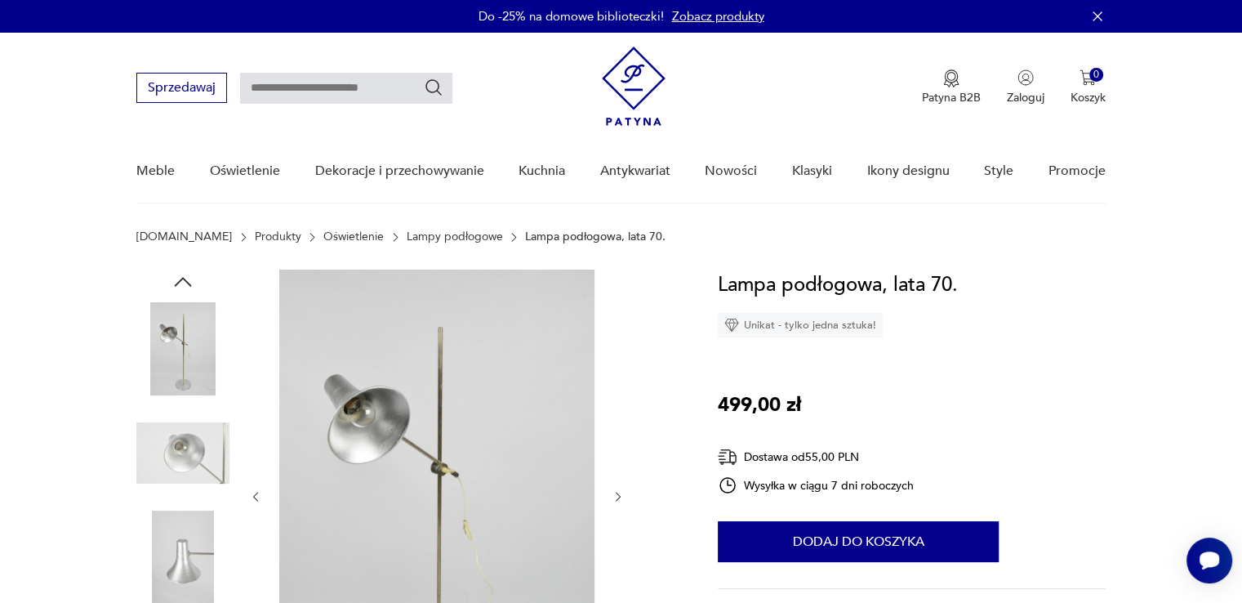
click at [188, 275] on icon "button" at bounding box center [183, 281] width 24 height 24
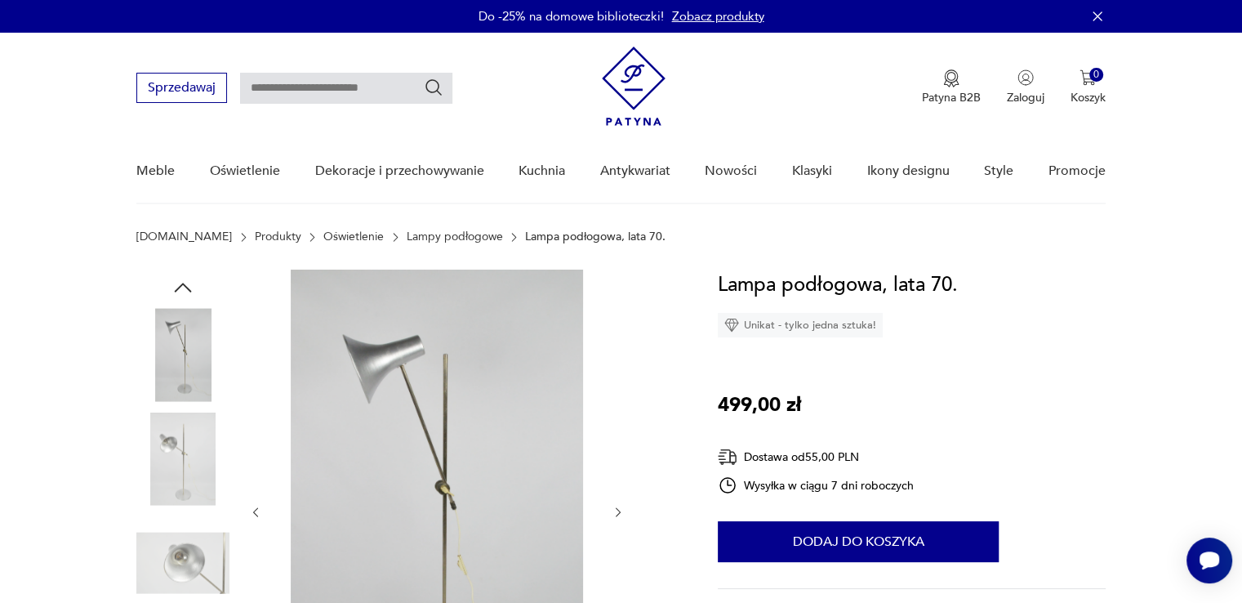
click at [176, 345] on img at bounding box center [182, 354] width 93 height 93
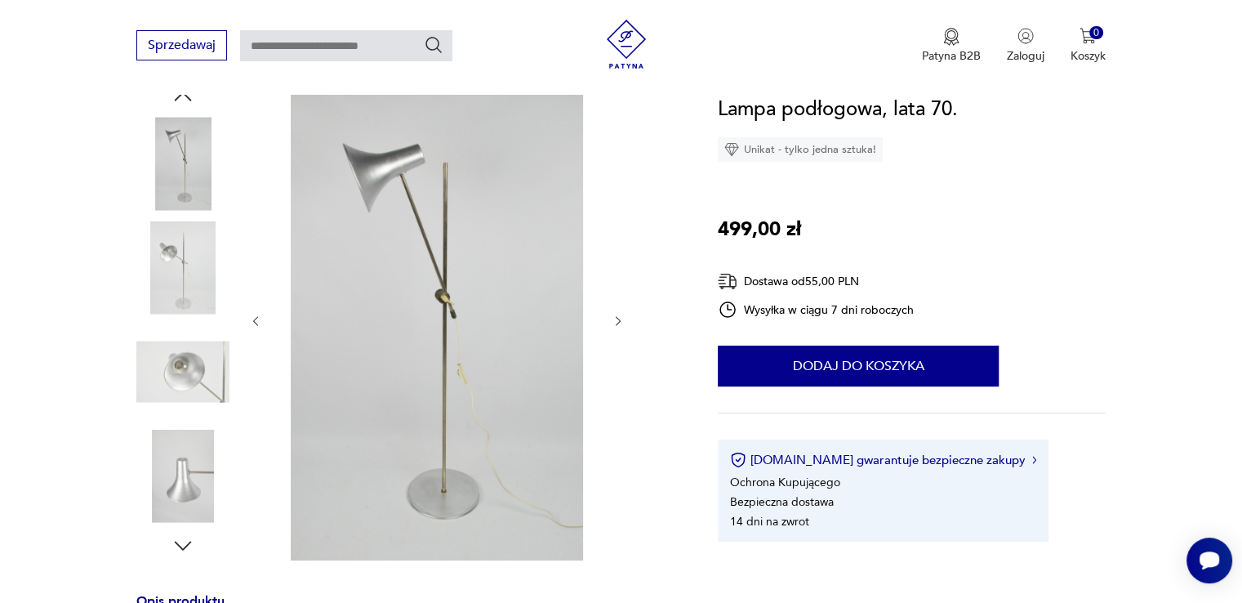
scroll to position [163, 0]
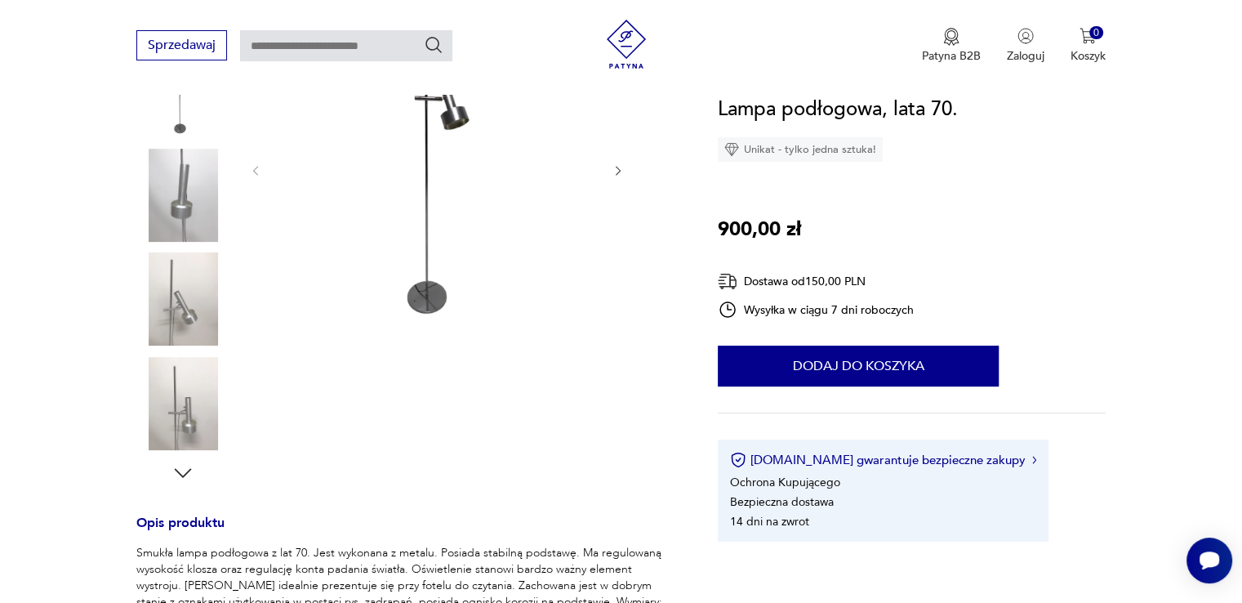
scroll to position [163, 0]
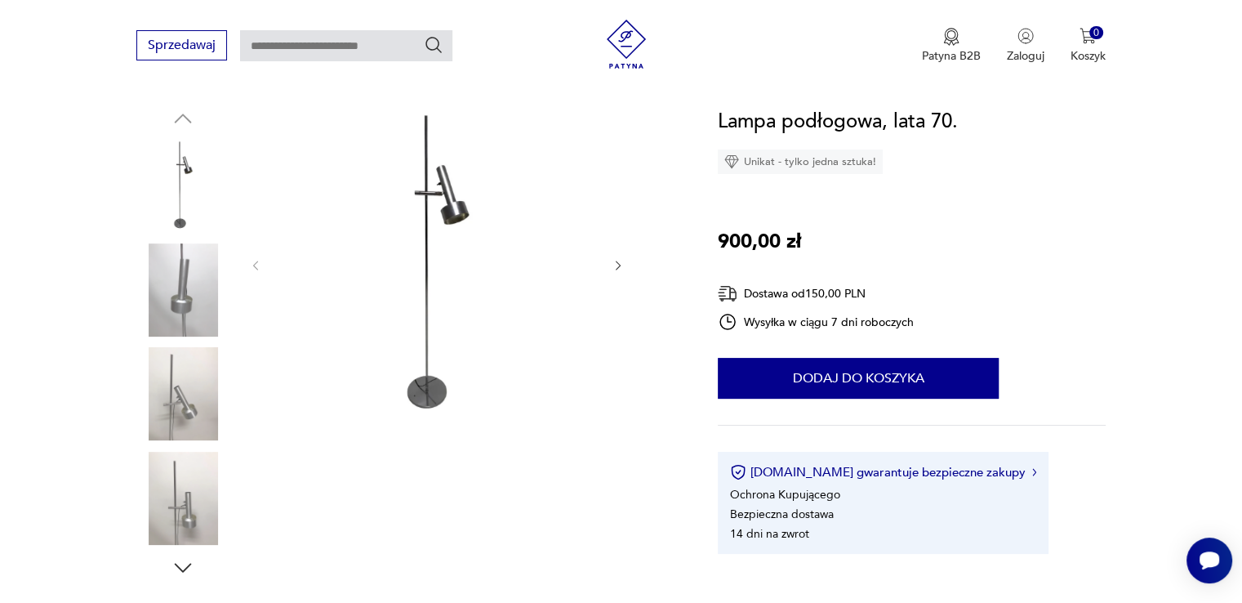
click at [614, 256] on div at bounding box center [437, 265] width 376 height 318
click at [216, 377] on img at bounding box center [182, 393] width 93 height 93
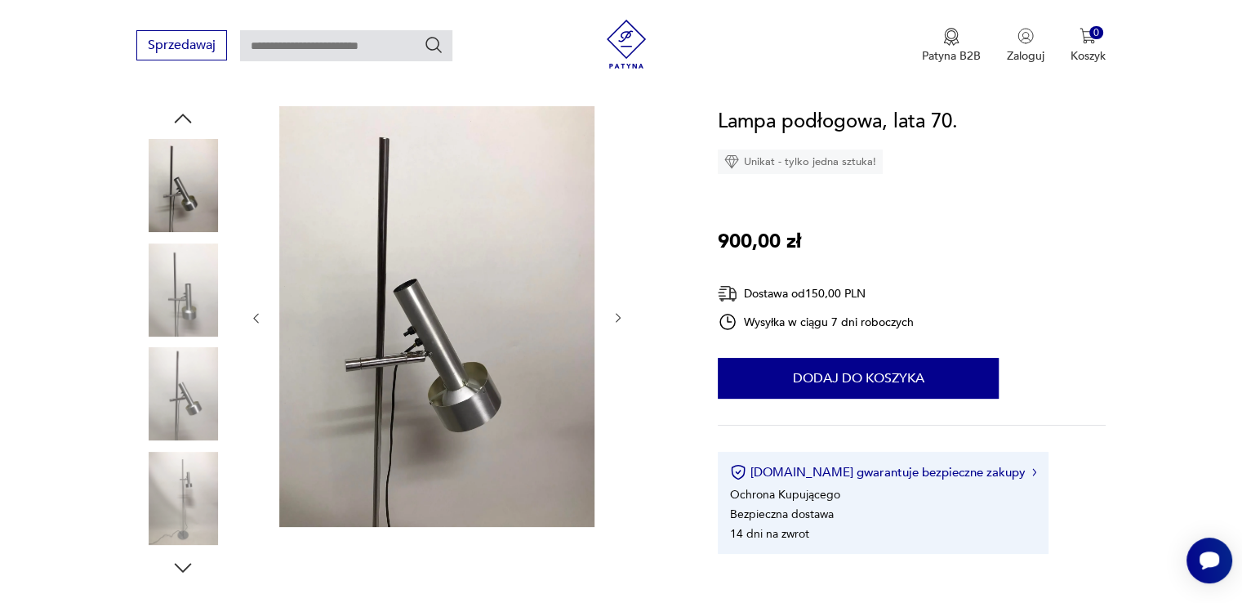
click at [196, 416] on img at bounding box center [182, 393] width 93 height 93
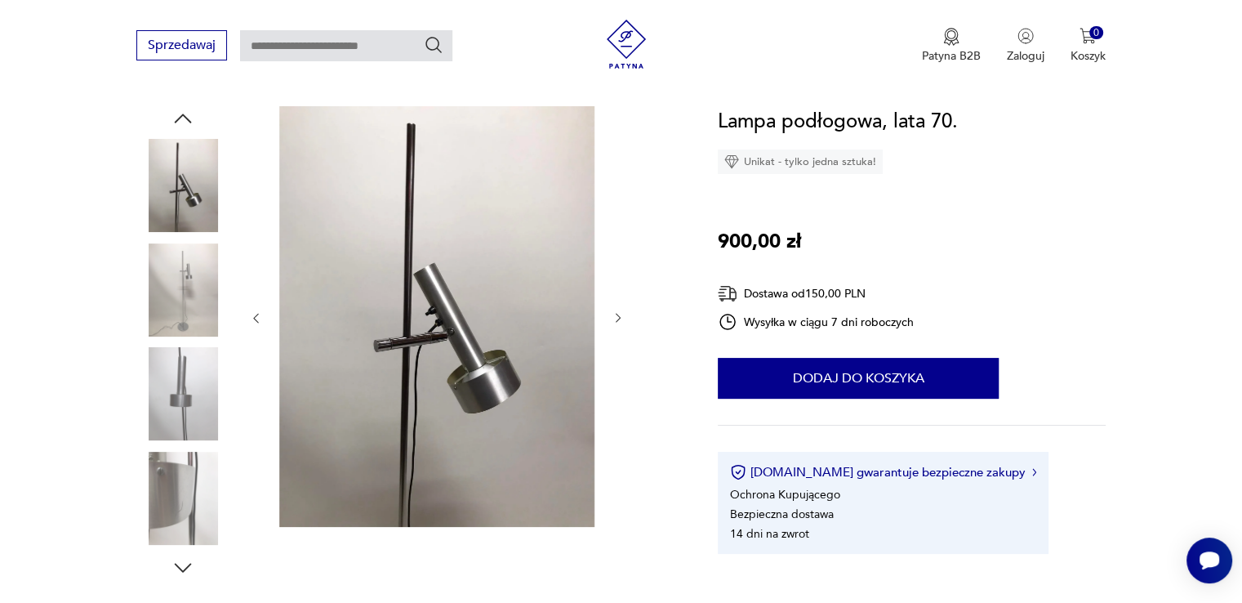
click at [186, 469] on img at bounding box center [182, 497] width 93 height 93
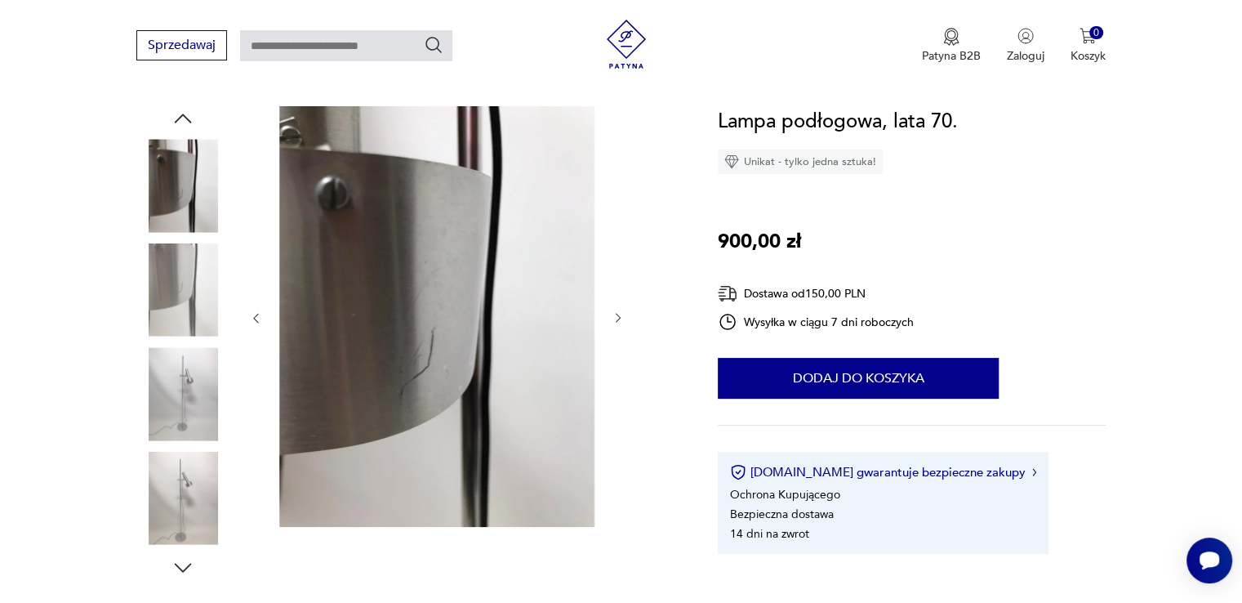
click at [186, 471] on img at bounding box center [182, 497] width 93 height 93
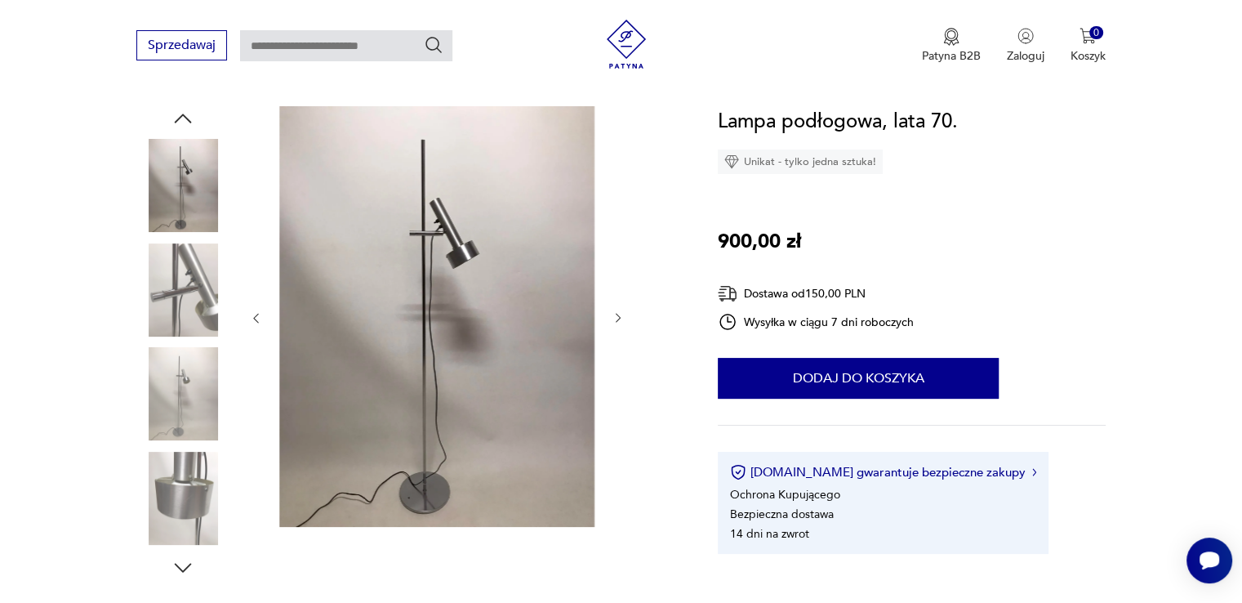
click at [193, 363] on img at bounding box center [182, 393] width 93 height 93
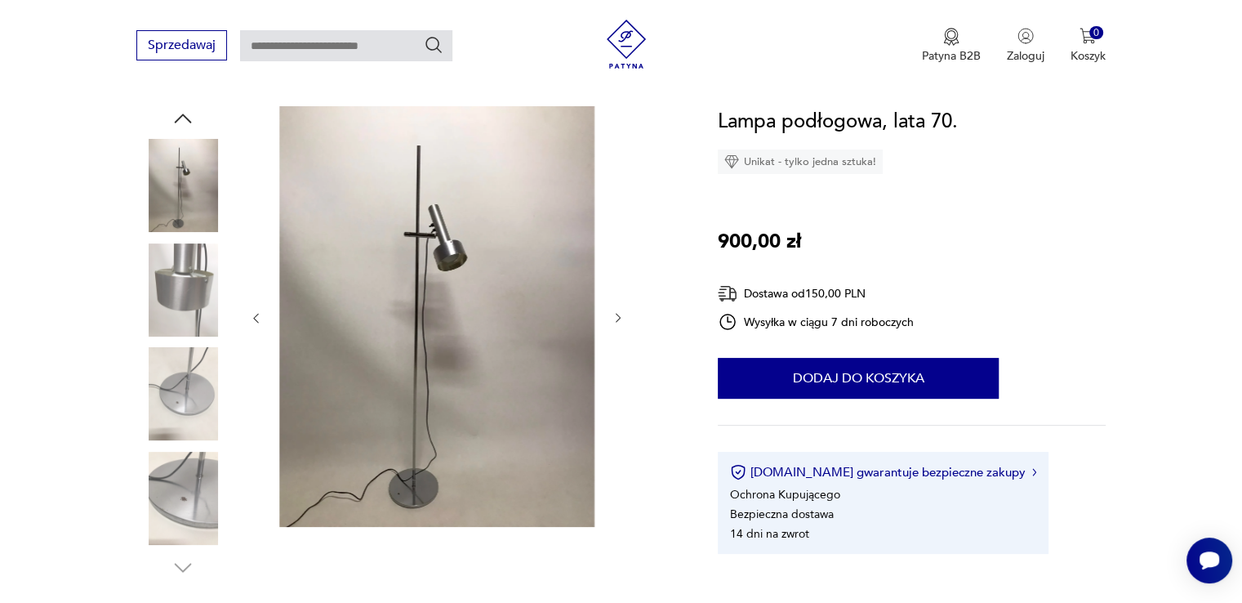
click at [616, 323] on icon "button" at bounding box center [618, 318] width 14 height 14
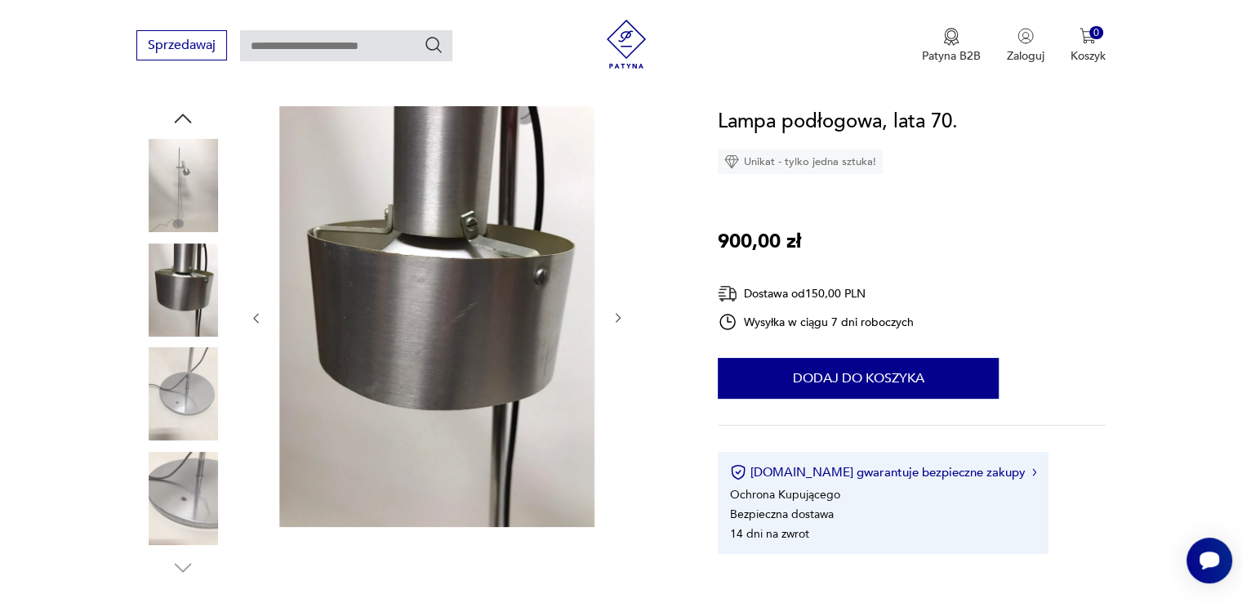
click at [616, 323] on icon "button" at bounding box center [618, 318] width 14 height 14
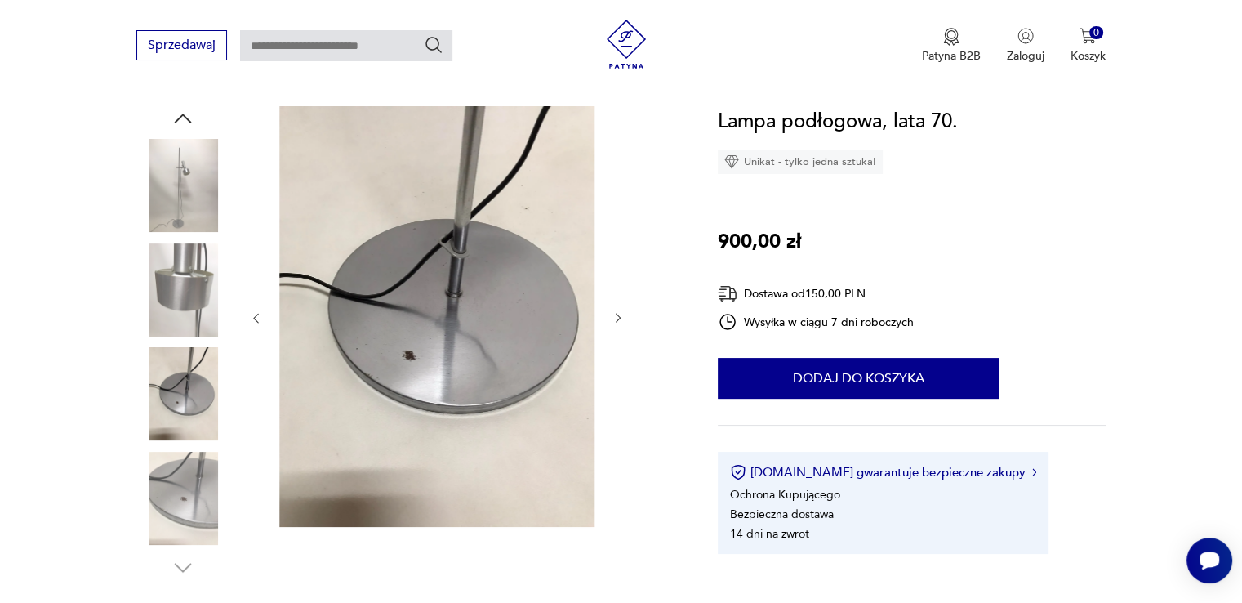
click at [616, 323] on icon "button" at bounding box center [618, 318] width 14 height 14
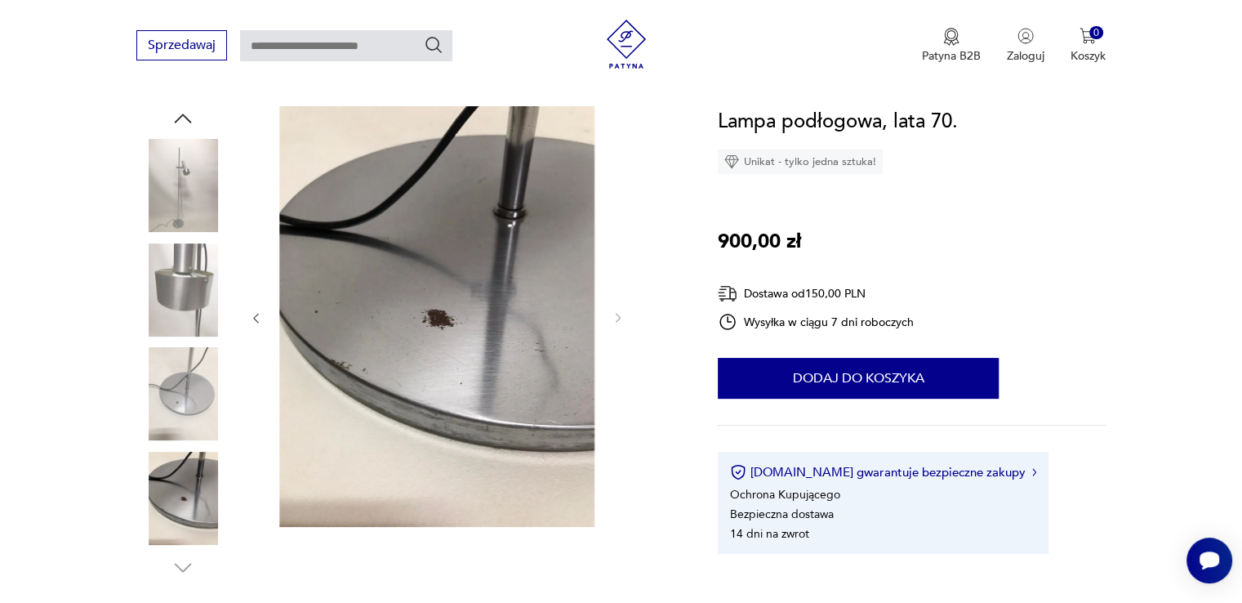
click at [254, 319] on icon "button" at bounding box center [256, 318] width 14 height 14
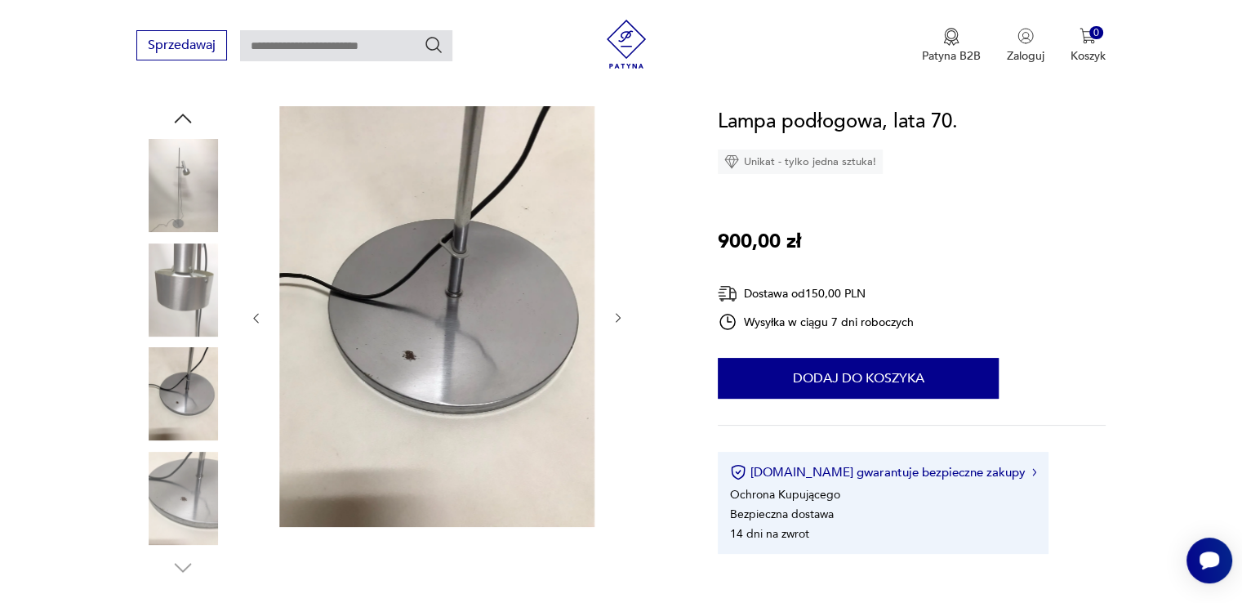
click at [254, 320] on icon "button" at bounding box center [256, 318] width 14 height 14
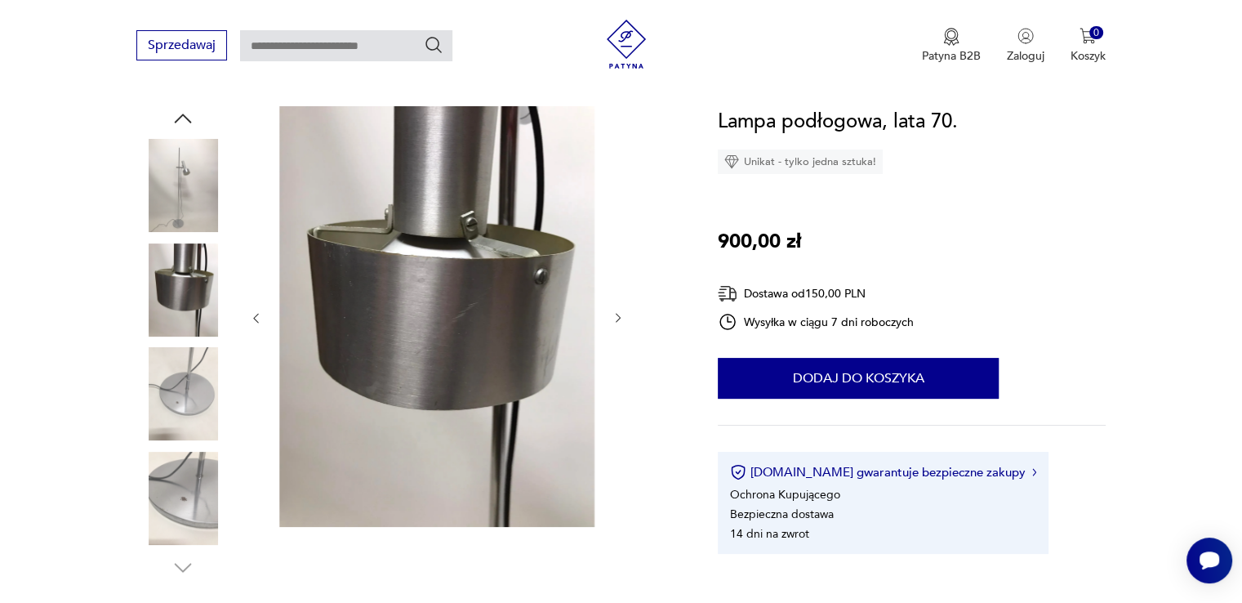
click at [254, 320] on icon "button" at bounding box center [256, 318] width 14 height 14
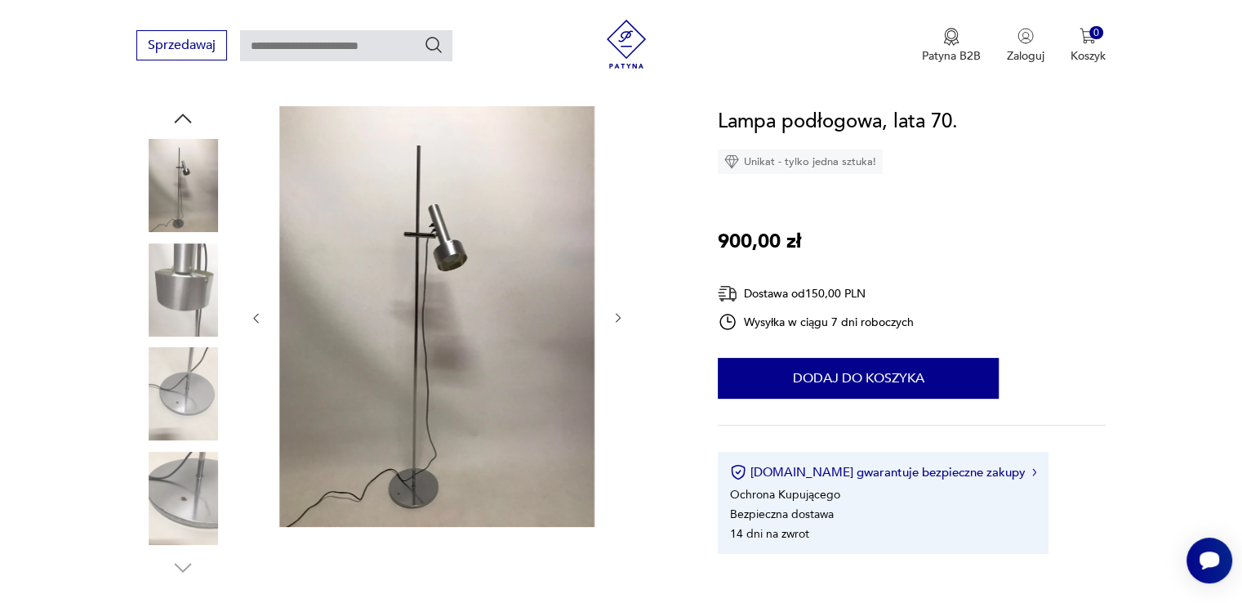
click at [186, 394] on img at bounding box center [182, 393] width 93 height 93
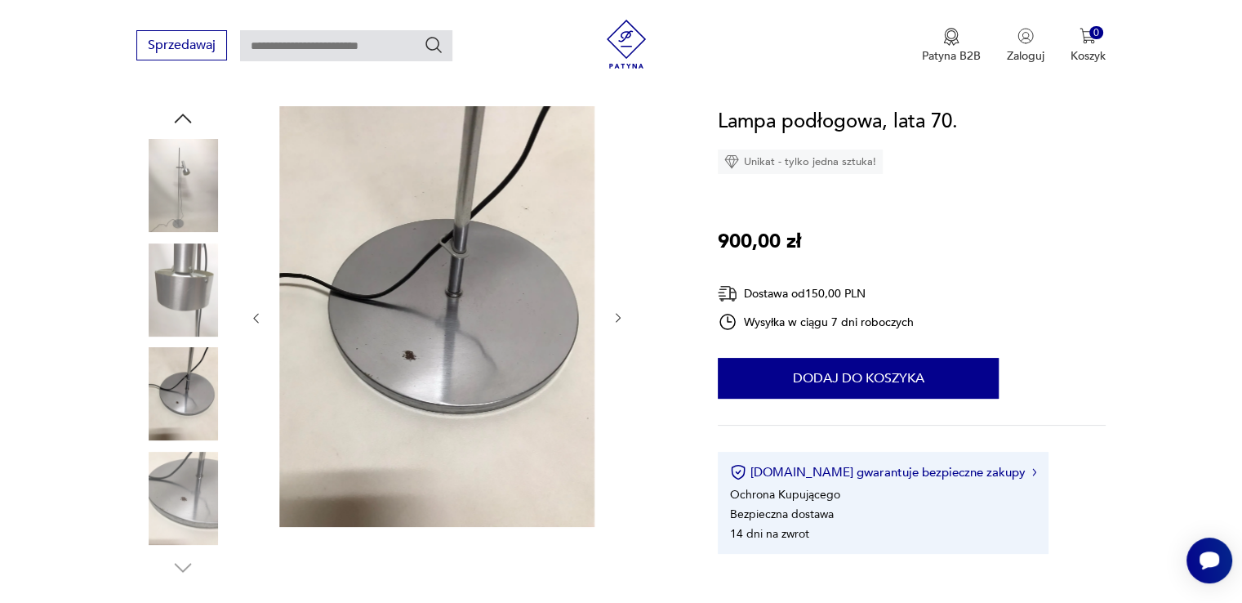
click at [187, 293] on img at bounding box center [182, 289] width 93 height 93
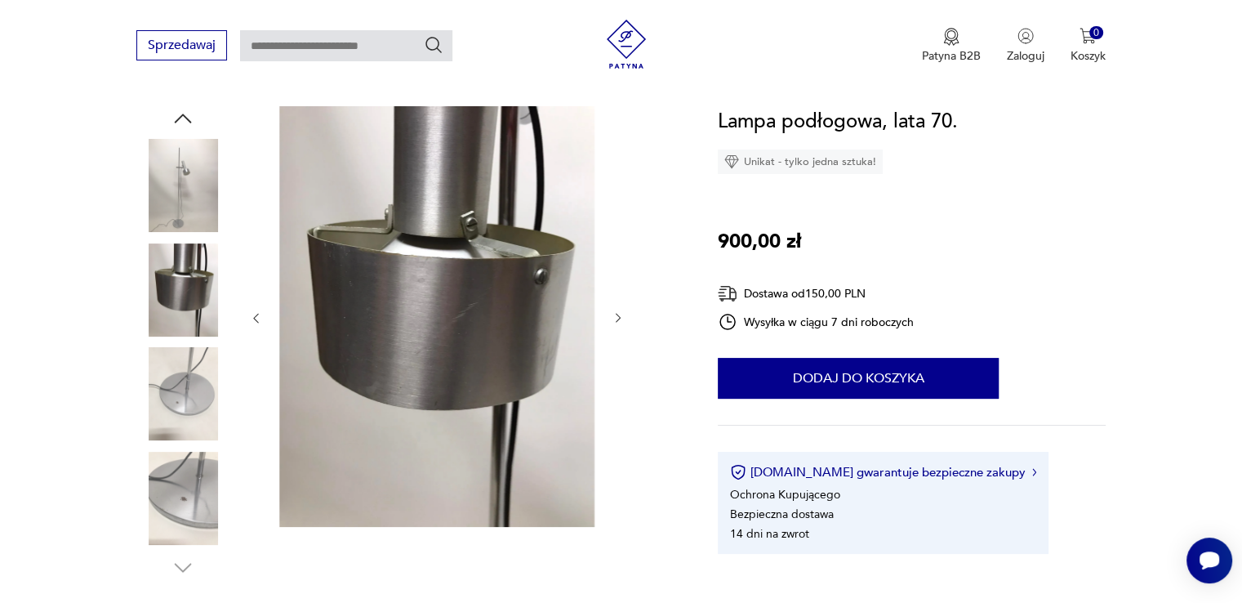
click at [205, 208] on img at bounding box center [182, 185] width 93 height 93
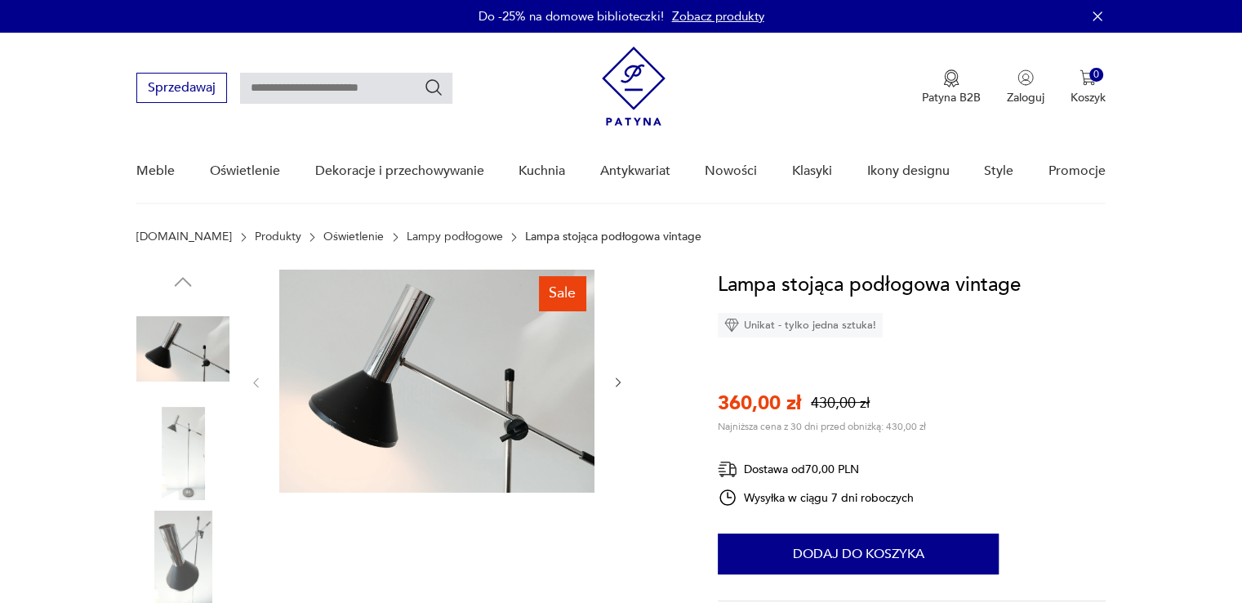
click at [617, 384] on icon "button" at bounding box center [618, 383] width 5 height 10
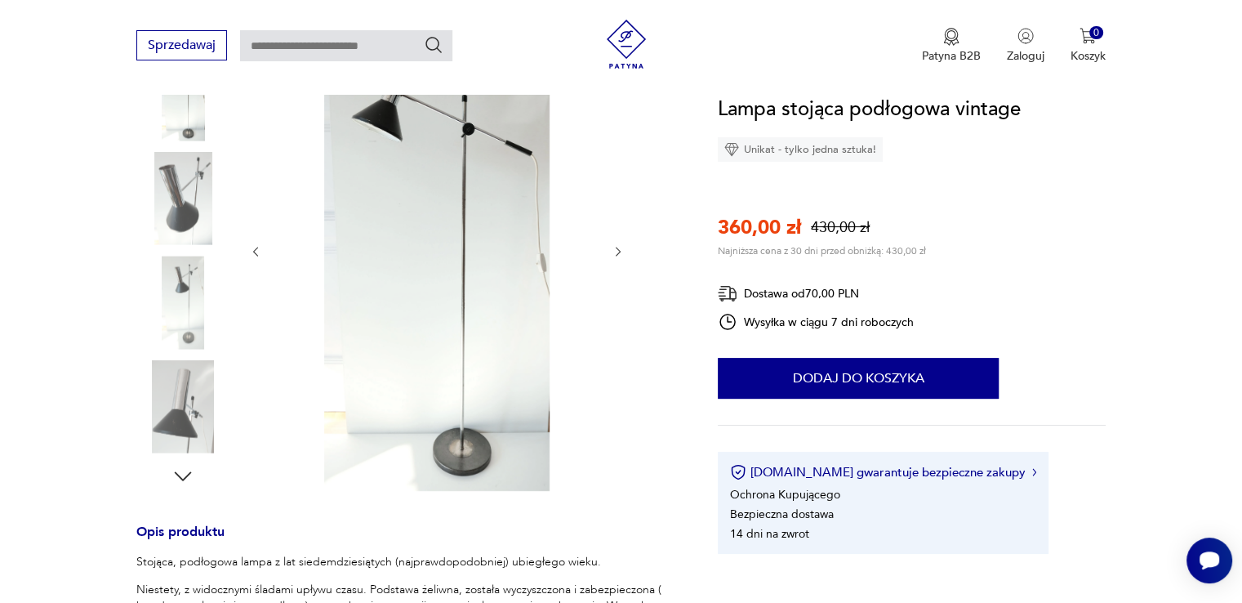
scroll to position [163, 0]
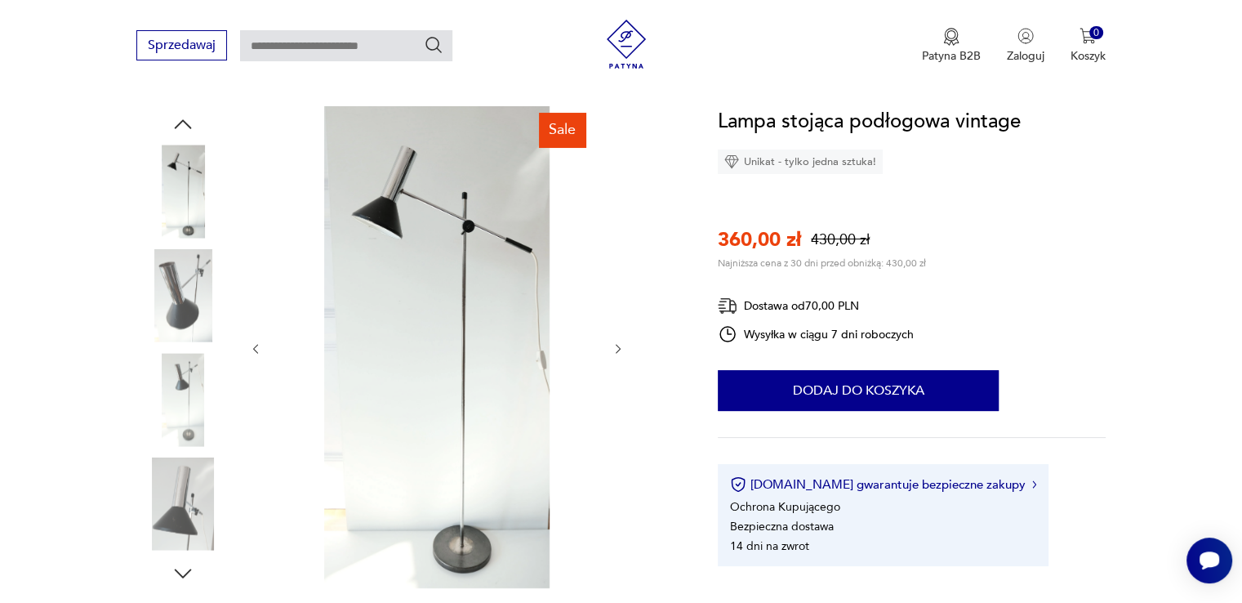
click at [624, 342] on icon "button" at bounding box center [618, 349] width 14 height 14
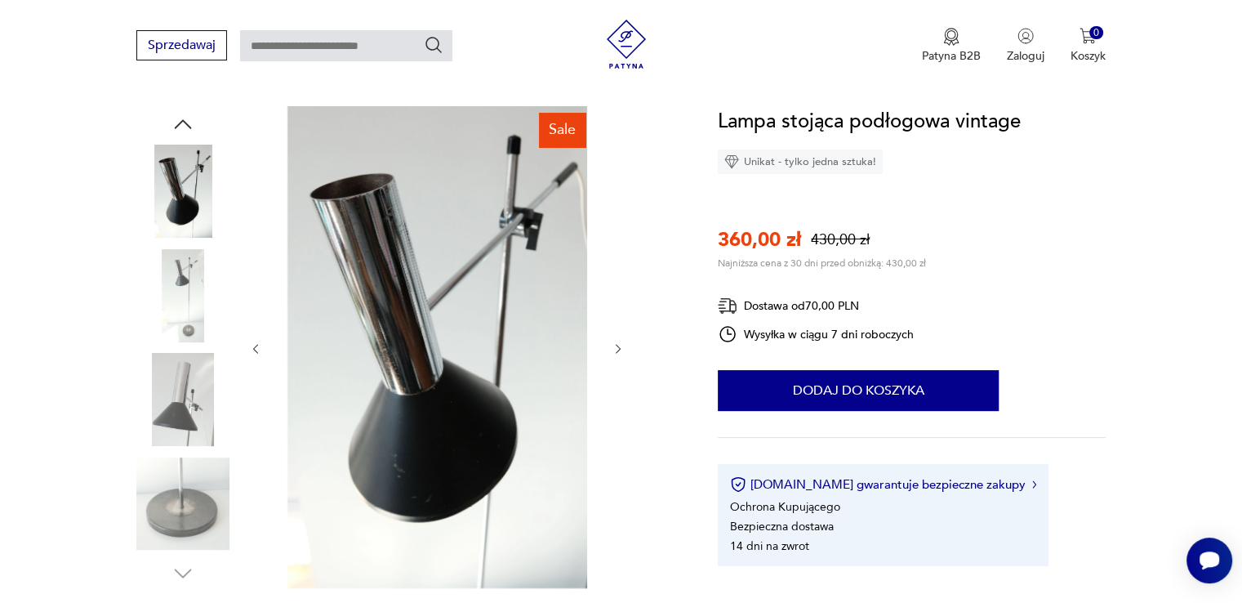
click at [616, 343] on icon "button" at bounding box center [618, 349] width 14 height 14
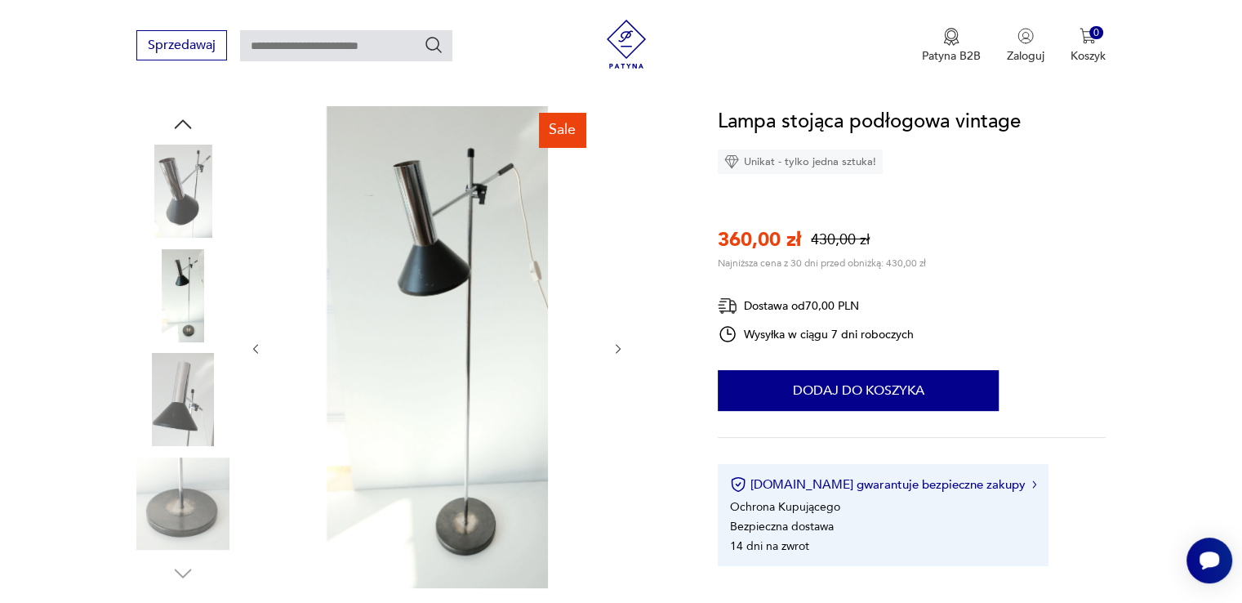
click at [616, 343] on icon "button" at bounding box center [618, 349] width 14 height 14
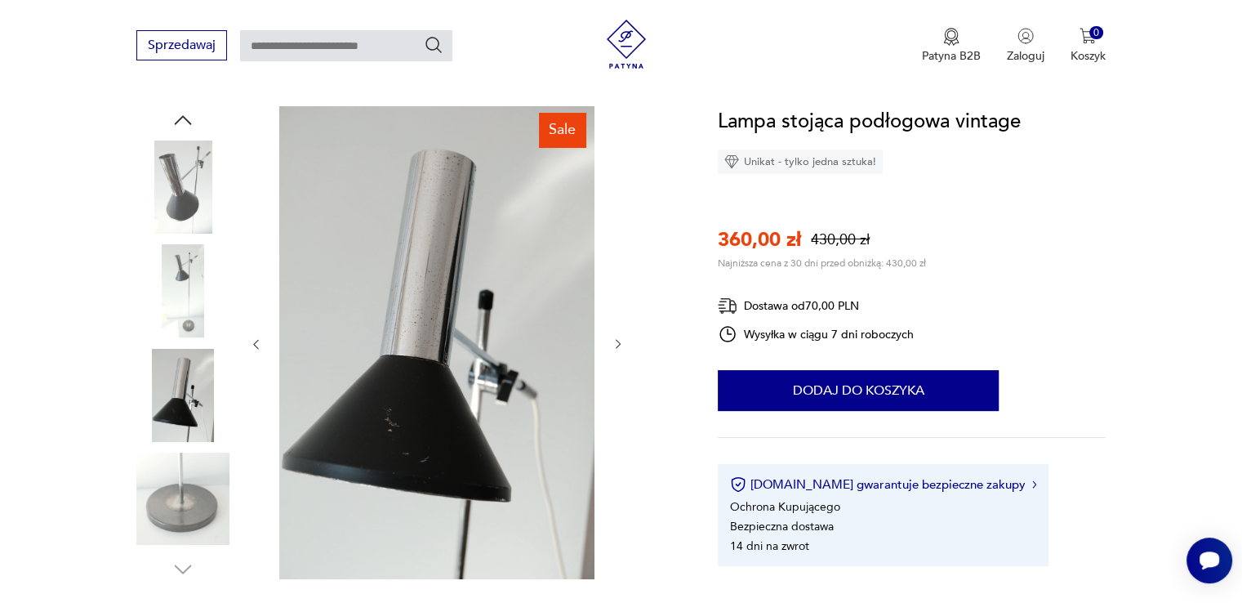
click at [616, 343] on icon "button" at bounding box center [618, 344] width 14 height 14
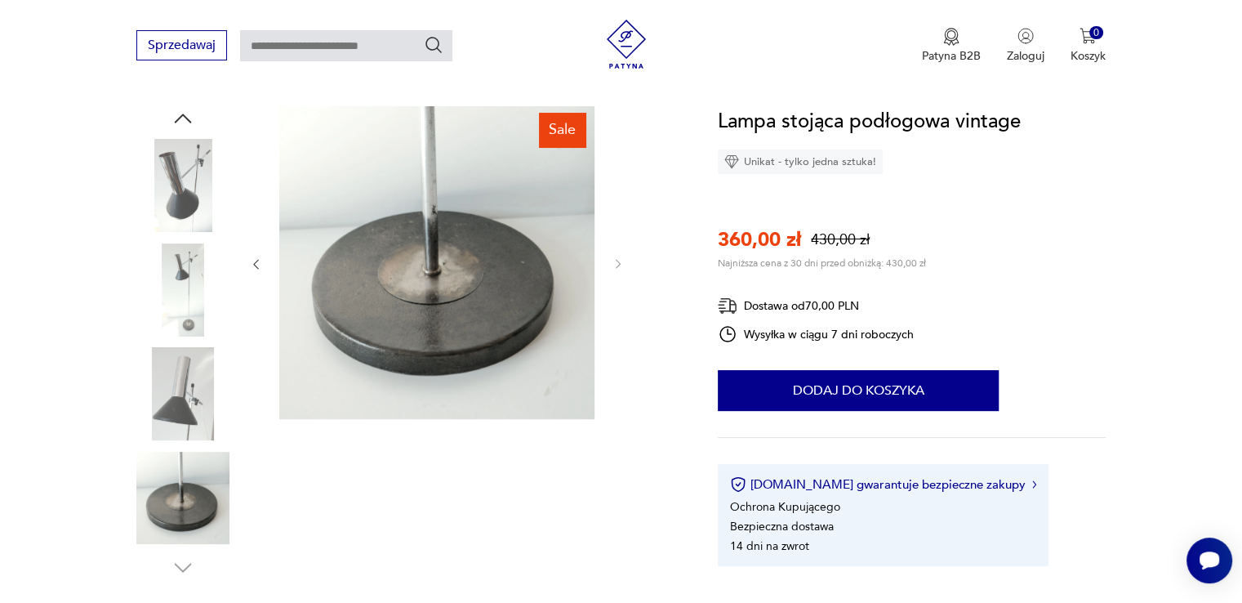
click at [616, 343] on div at bounding box center [437, 264] width 376 height 316
click at [264, 268] on div at bounding box center [437, 264] width 376 height 316
click at [251, 265] on icon "button" at bounding box center [256, 264] width 14 height 14
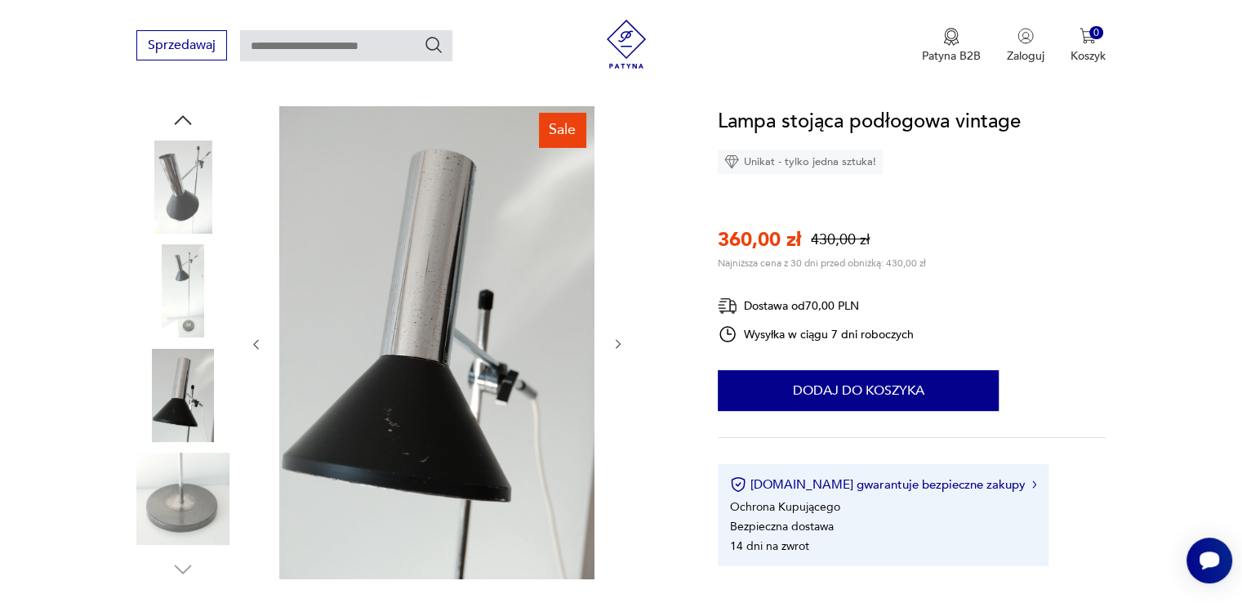
click at [254, 261] on div at bounding box center [437, 344] width 376 height 476
